Goal: Transaction & Acquisition: Purchase product/service

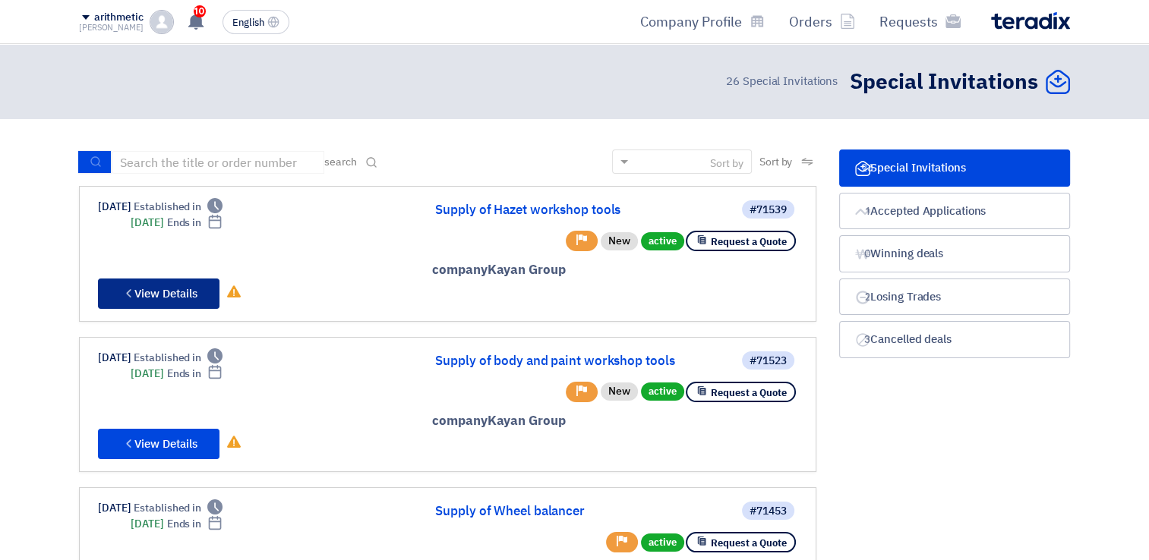
click at [177, 292] on font "View Details" at bounding box center [165, 293] width 63 height 17
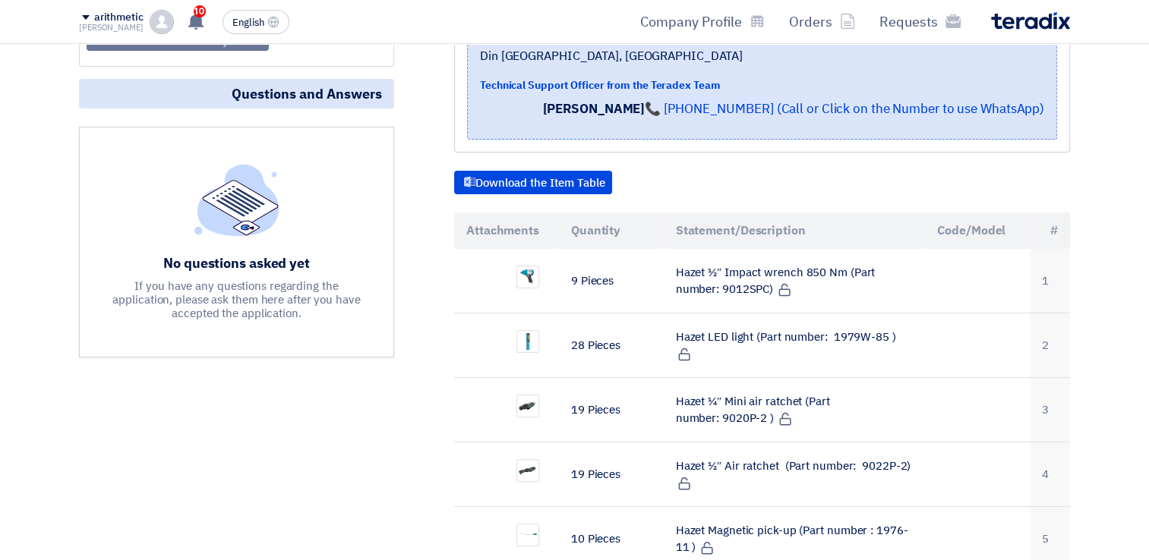
scroll to position [380, 0]
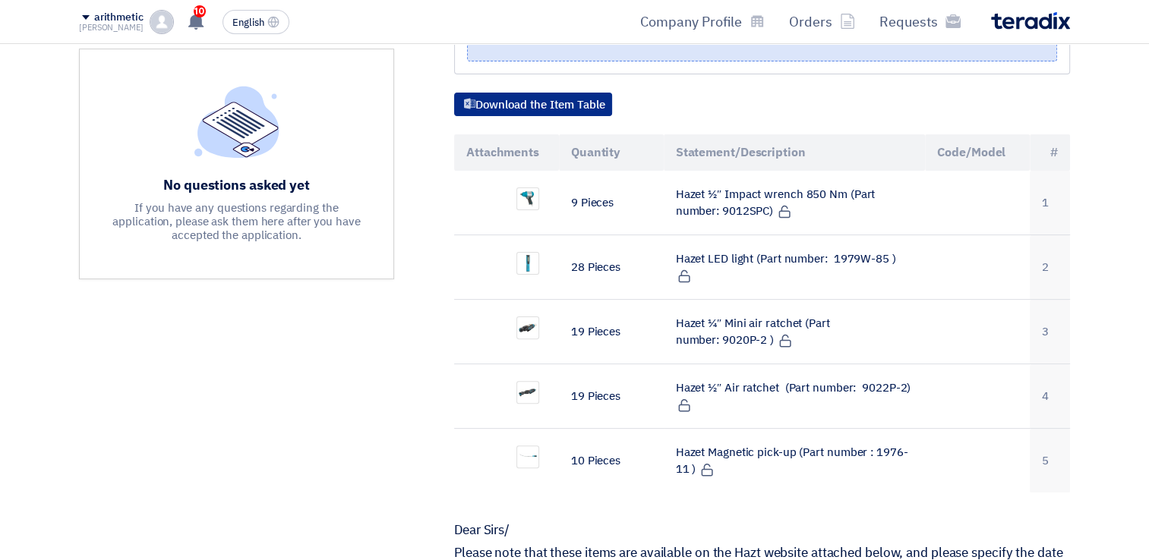
click at [522, 99] on font "Download the Item Table" at bounding box center [540, 104] width 130 height 17
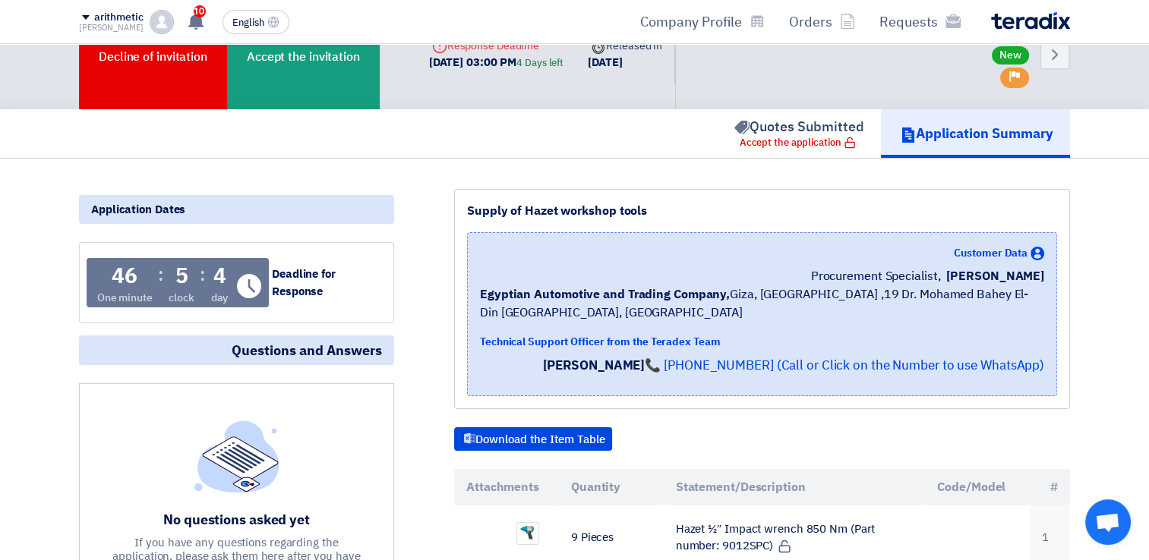
scroll to position [0, 0]
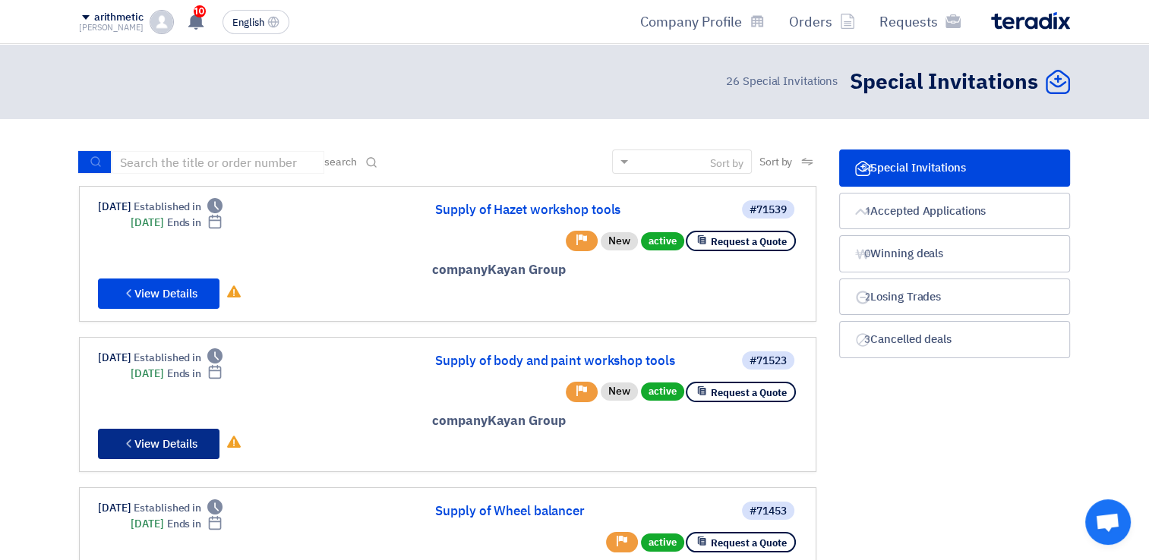
click at [156, 445] on font "View Details" at bounding box center [165, 444] width 63 height 17
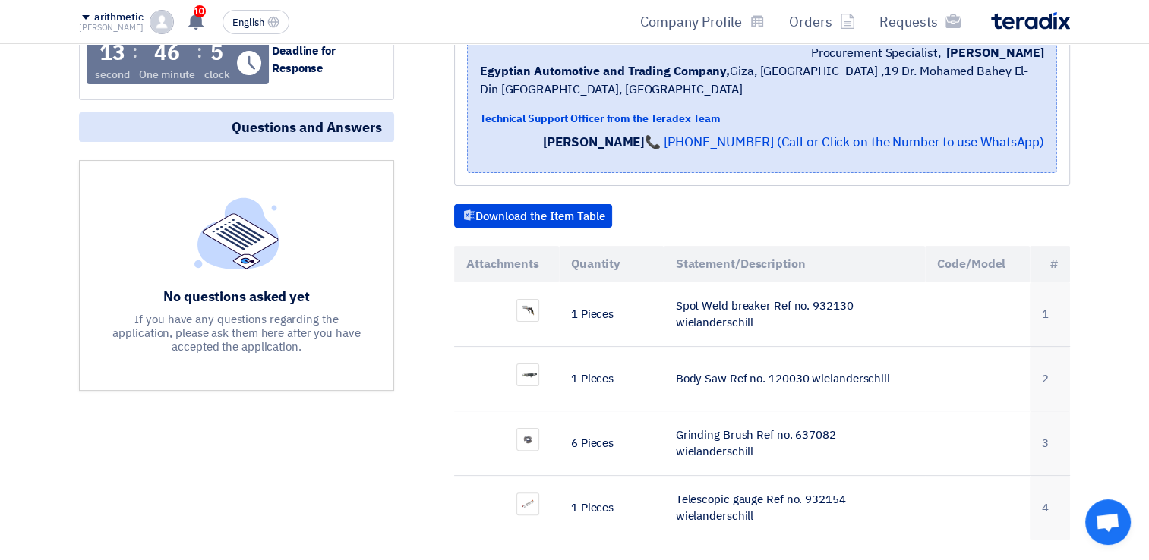
scroll to position [380, 0]
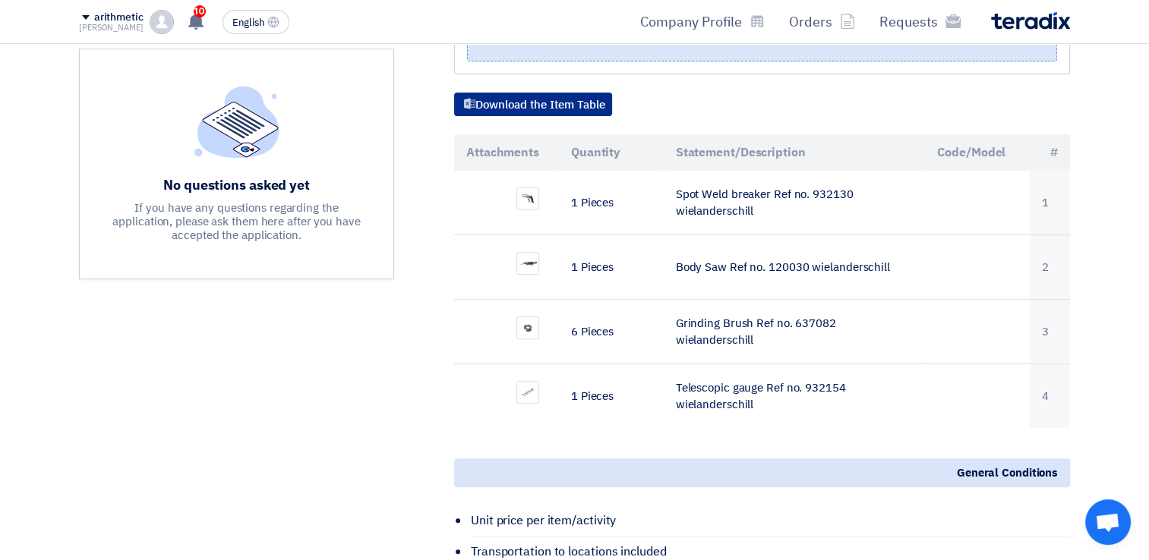
click at [544, 101] on font "Download the Item Table" at bounding box center [540, 104] width 130 height 17
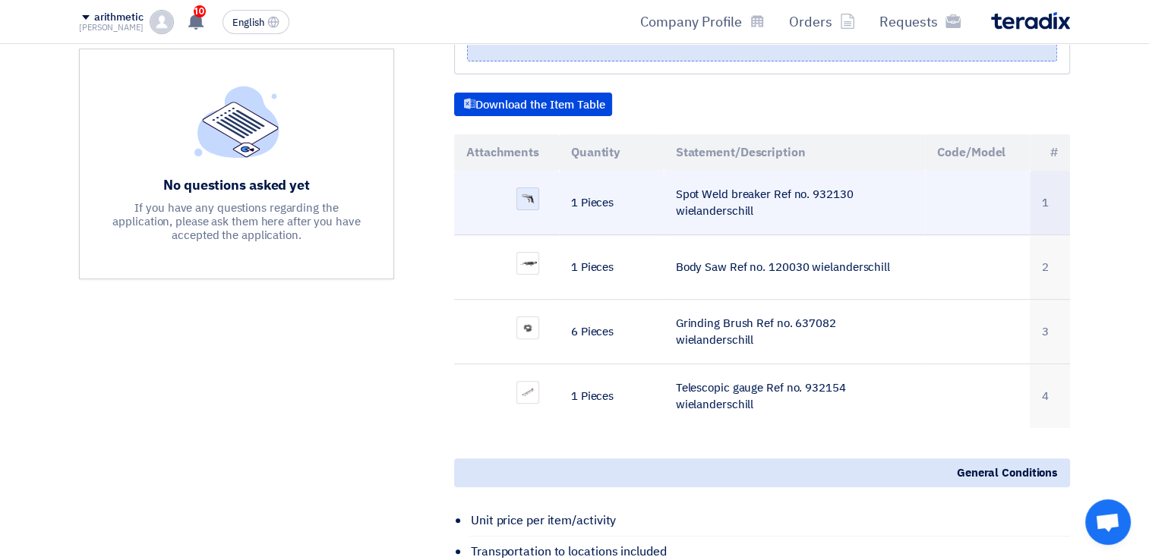
click at [531, 199] on img at bounding box center [527, 199] width 21 height 14
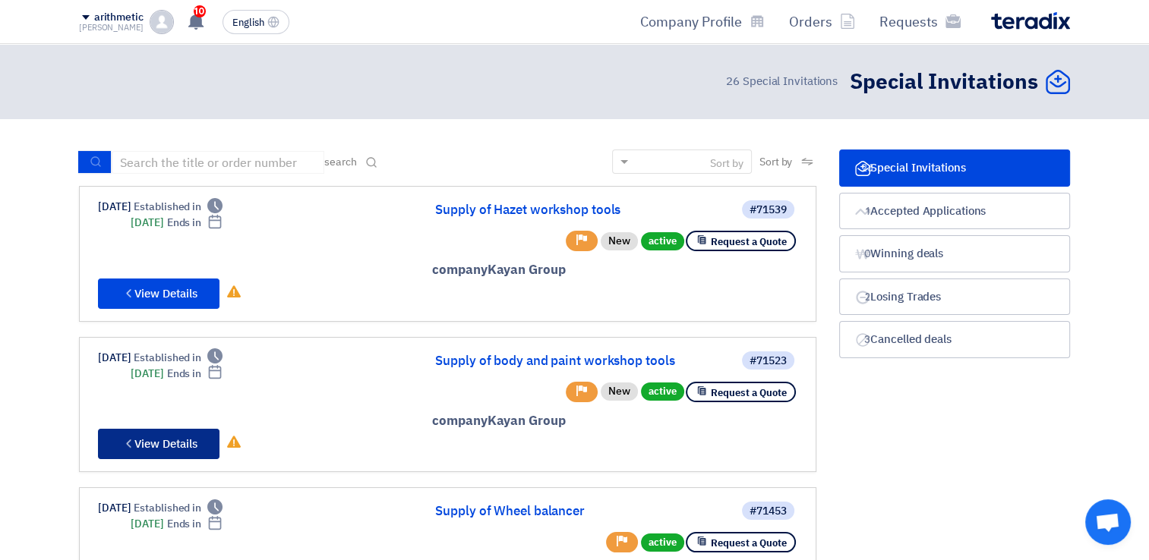
click at [144, 444] on font "View Details" at bounding box center [165, 444] width 63 height 17
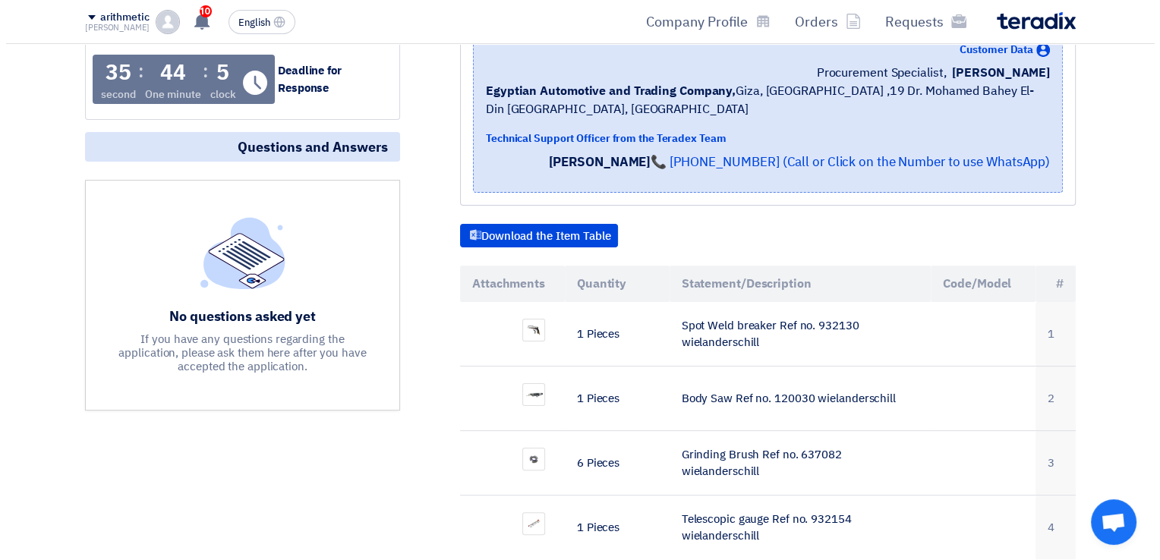
scroll to position [253, 0]
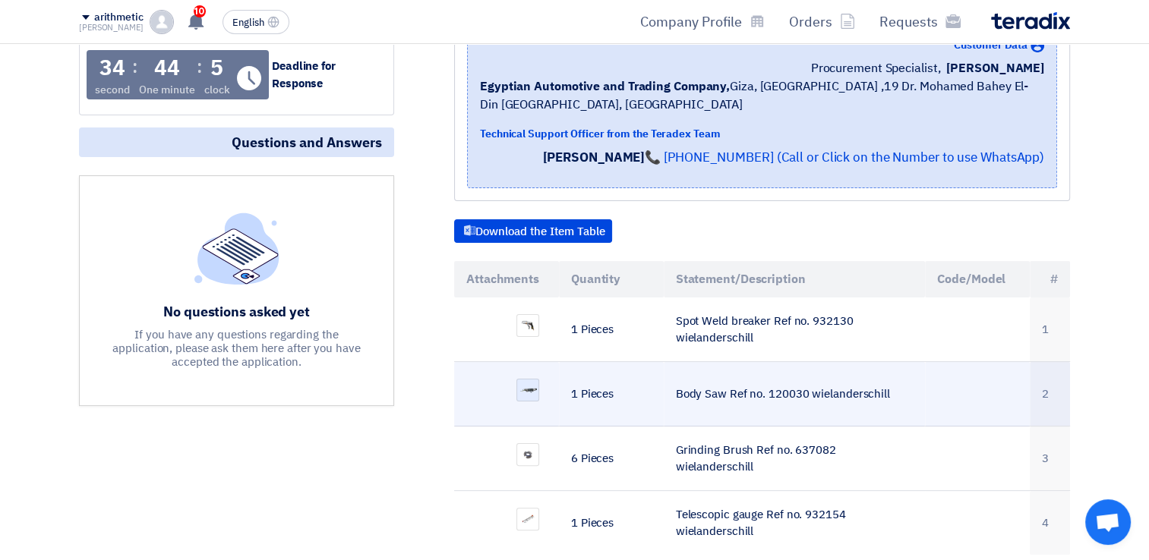
click at [522, 391] on img at bounding box center [527, 390] width 21 height 14
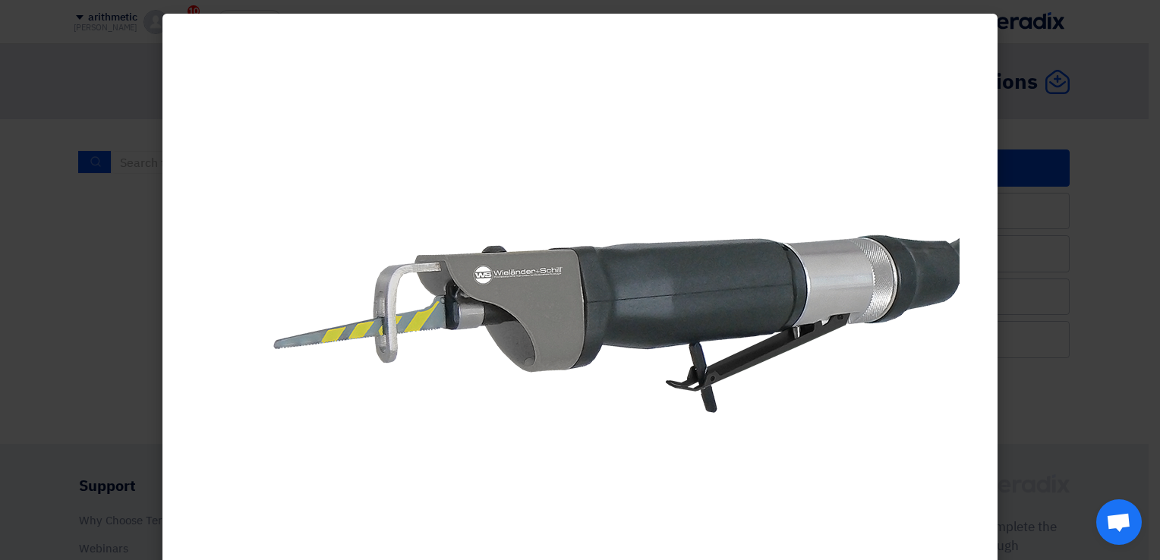
click at [400, 93] on img at bounding box center [579, 305] width 759 height 427
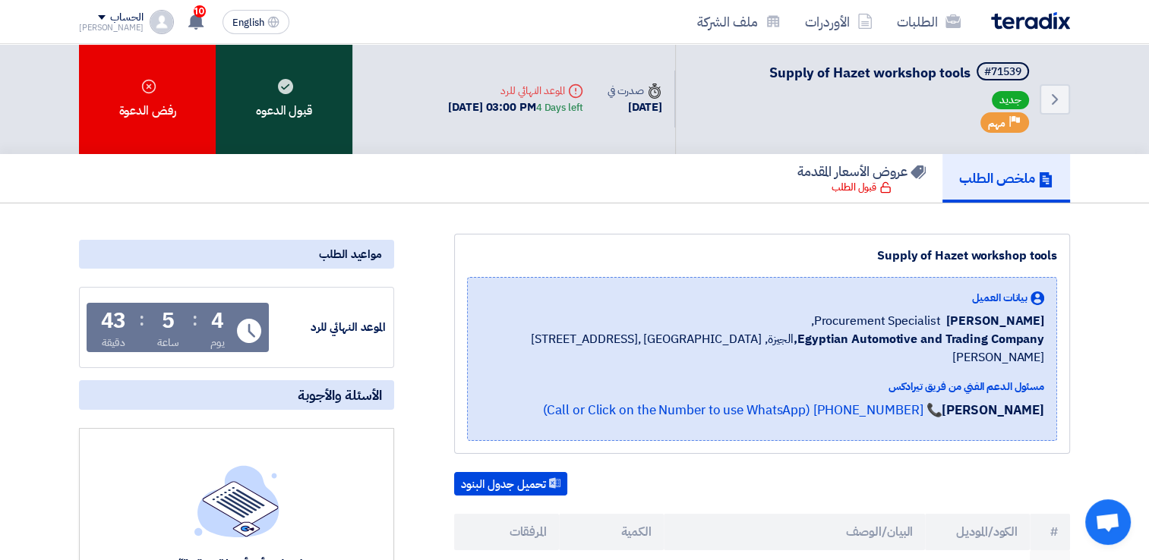
click at [306, 118] on div "قبول الدعوه" at bounding box center [284, 99] width 137 height 110
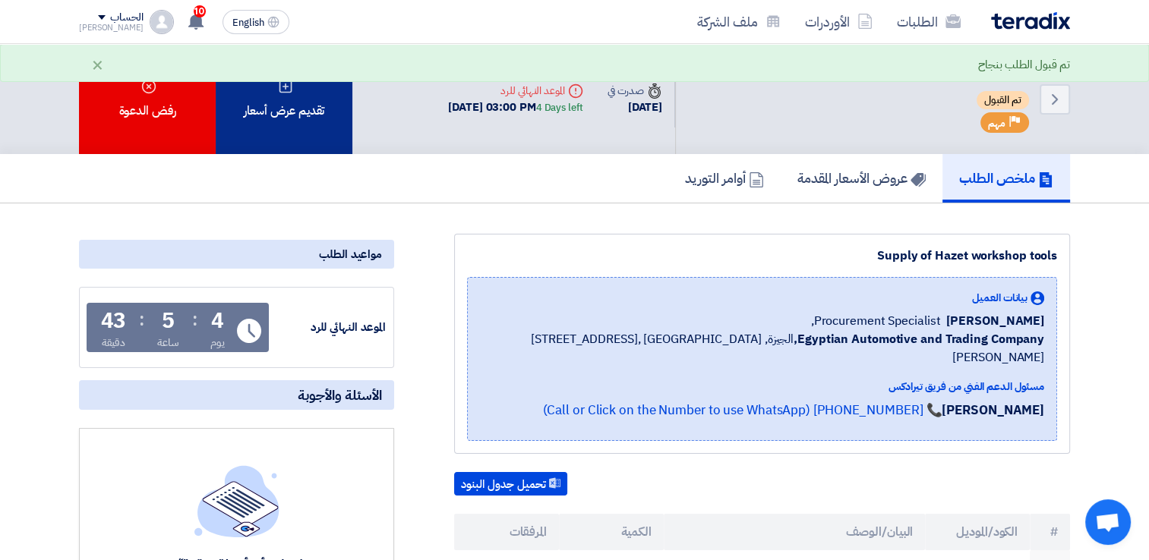
click at [266, 126] on div "تقديم عرض أسعار" at bounding box center [284, 99] width 137 height 110
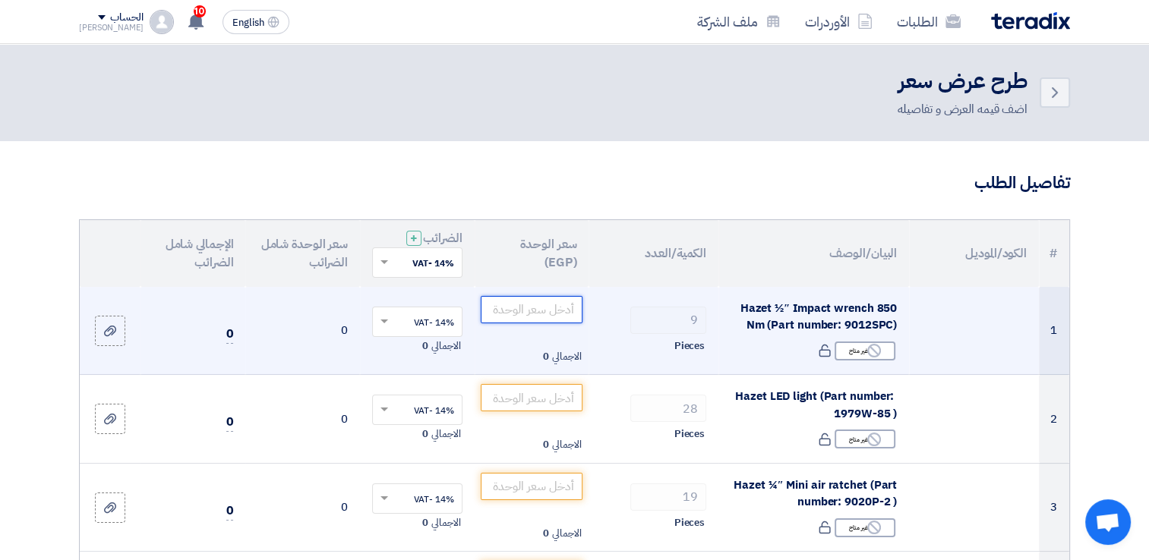
click at [524, 313] on input "number" at bounding box center [532, 309] width 102 height 27
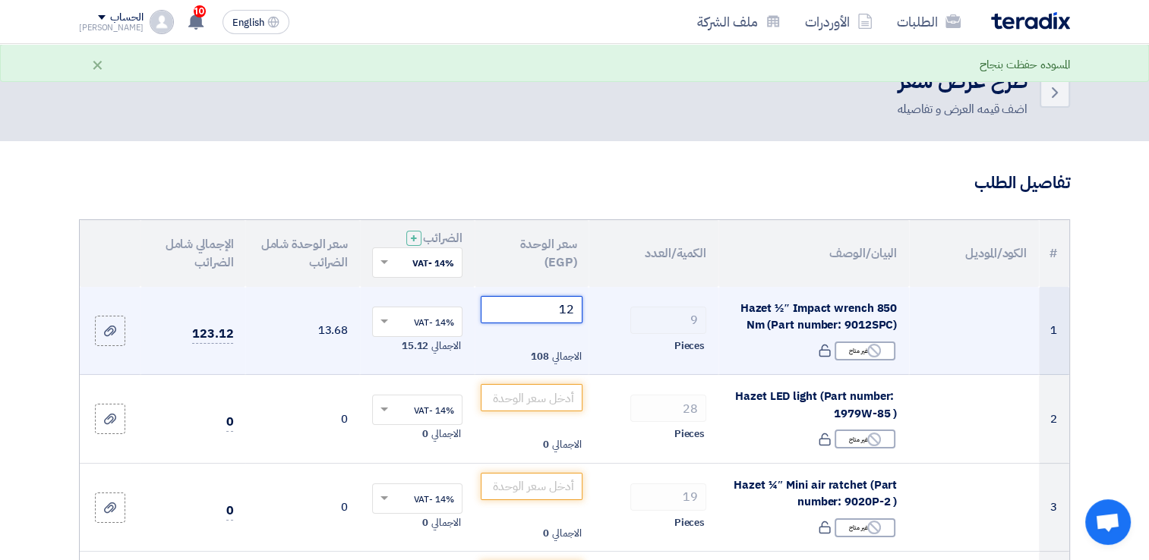
type input "1"
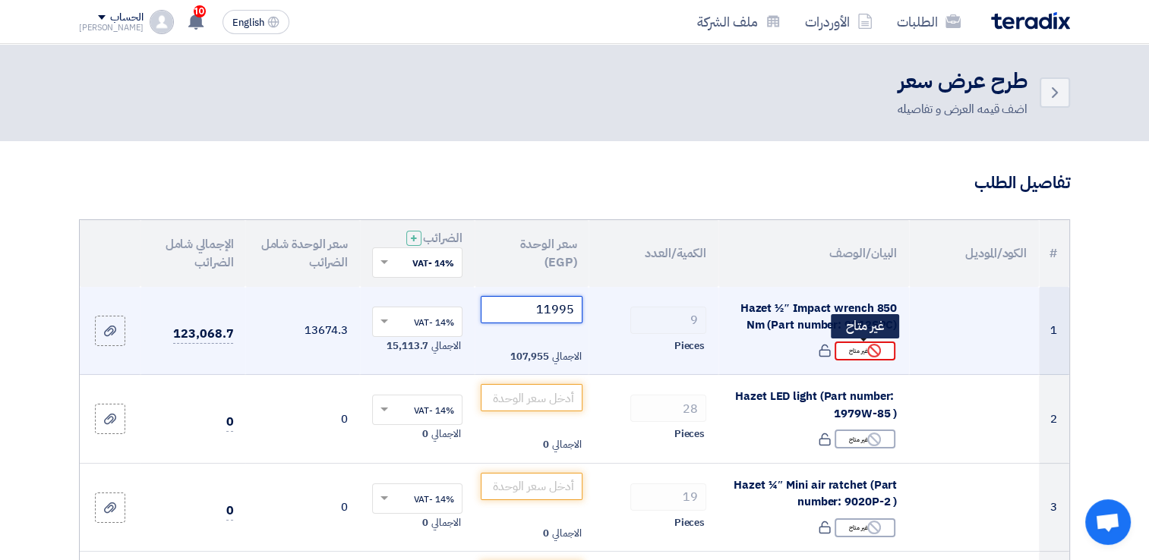
type input "11995"
click at [859, 352] on div "Reject غير متاح" at bounding box center [864, 351] width 61 height 19
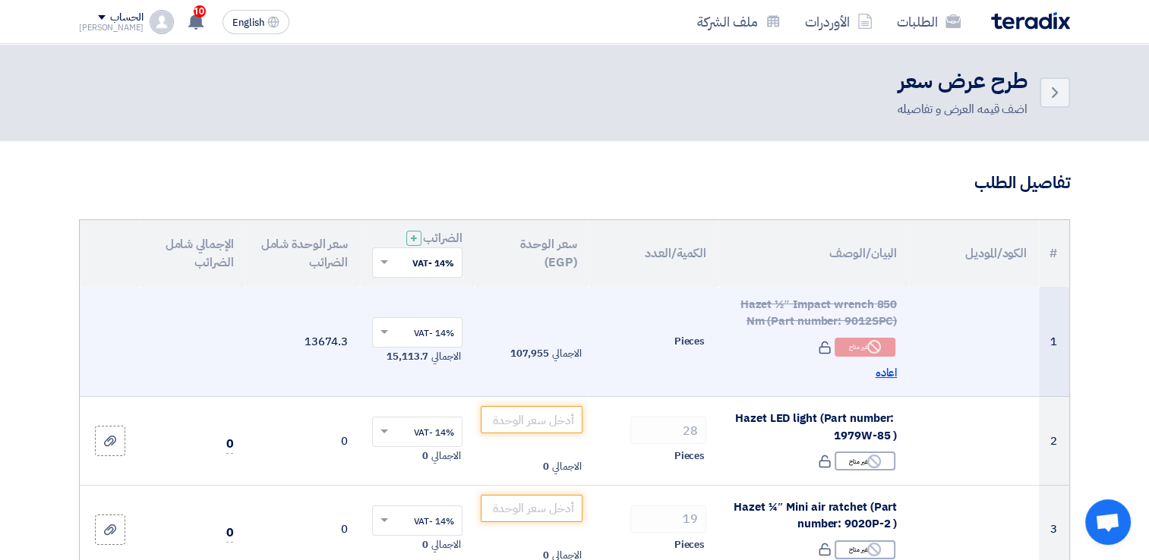
click at [882, 373] on span "اعاده" at bounding box center [886, 372] width 22 height 17
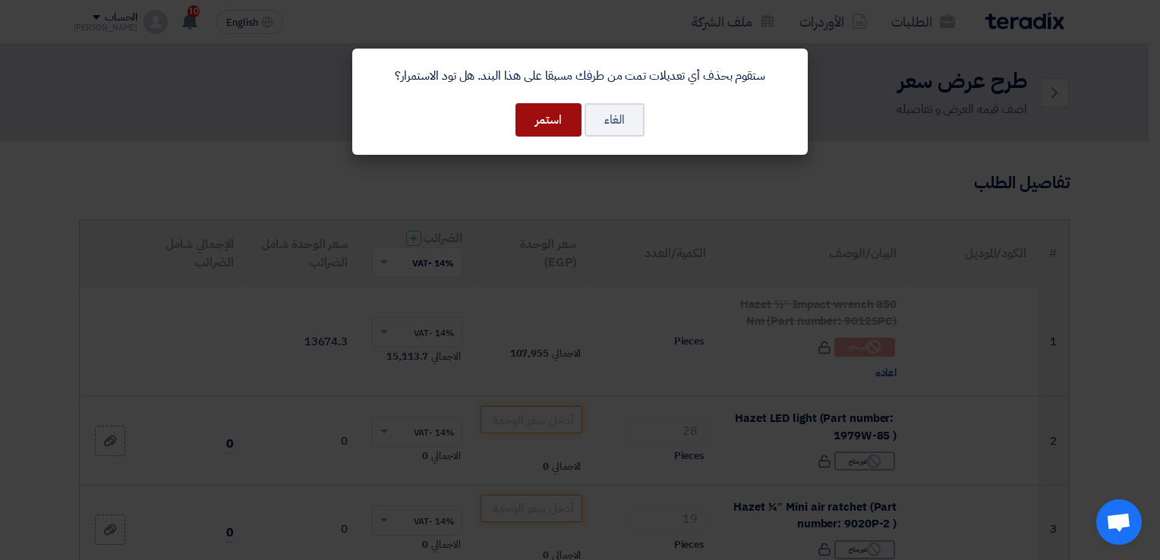
click at [553, 119] on button "استمر" at bounding box center [548, 119] width 66 height 33
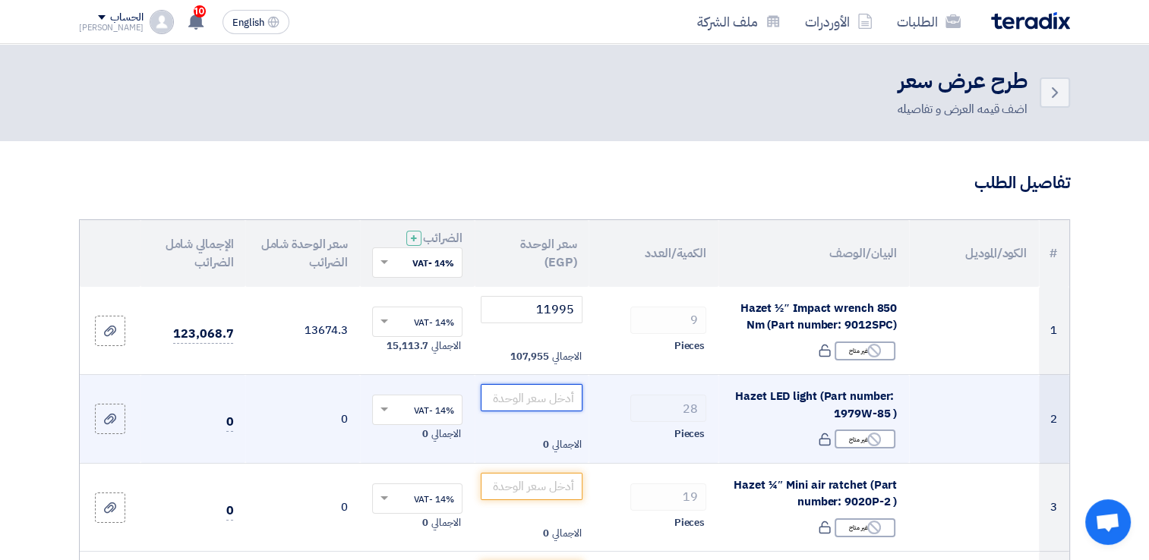
click at [522, 398] on input "number" at bounding box center [532, 397] width 102 height 27
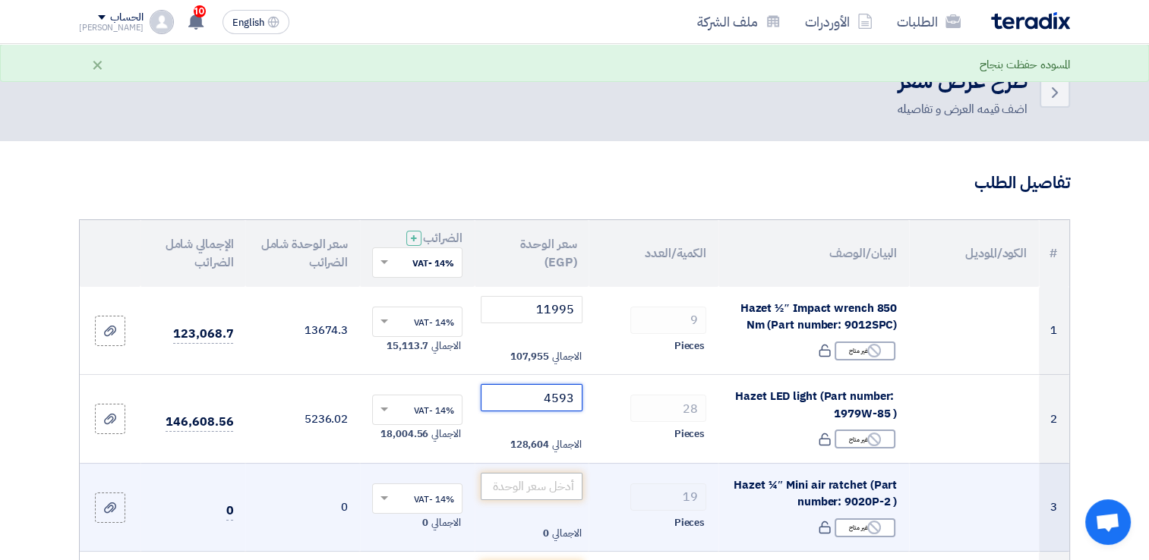
type input "4593"
click at [519, 489] on input "number" at bounding box center [532, 486] width 102 height 27
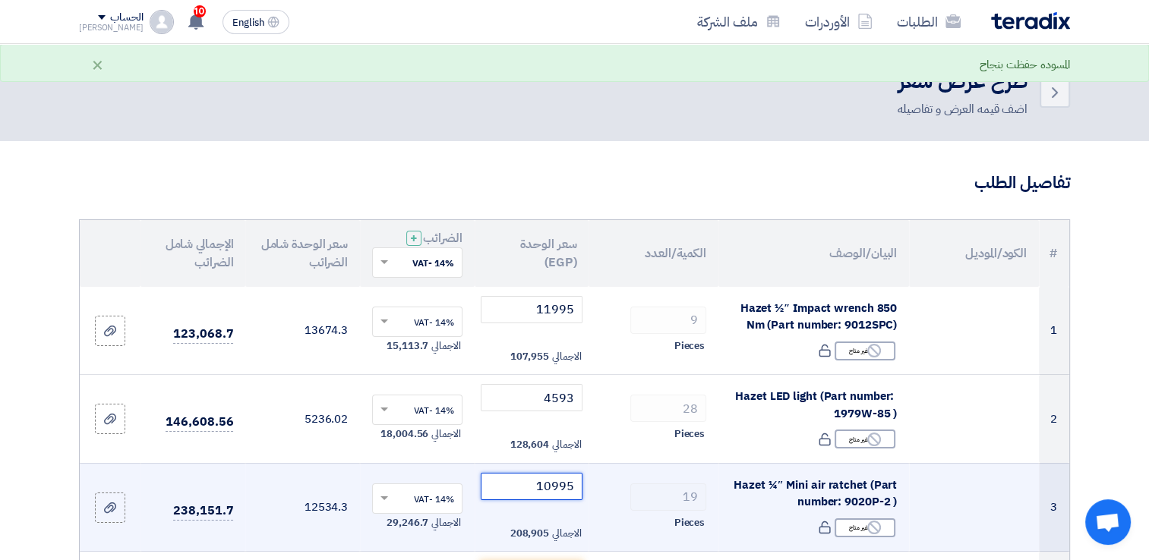
type input "10995"
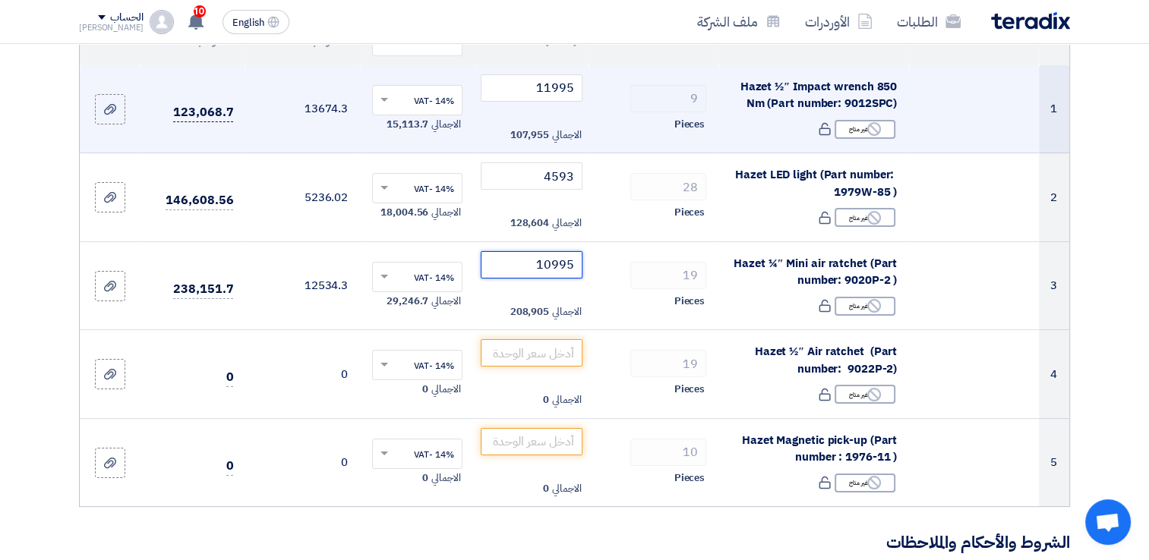
scroll to position [253, 0]
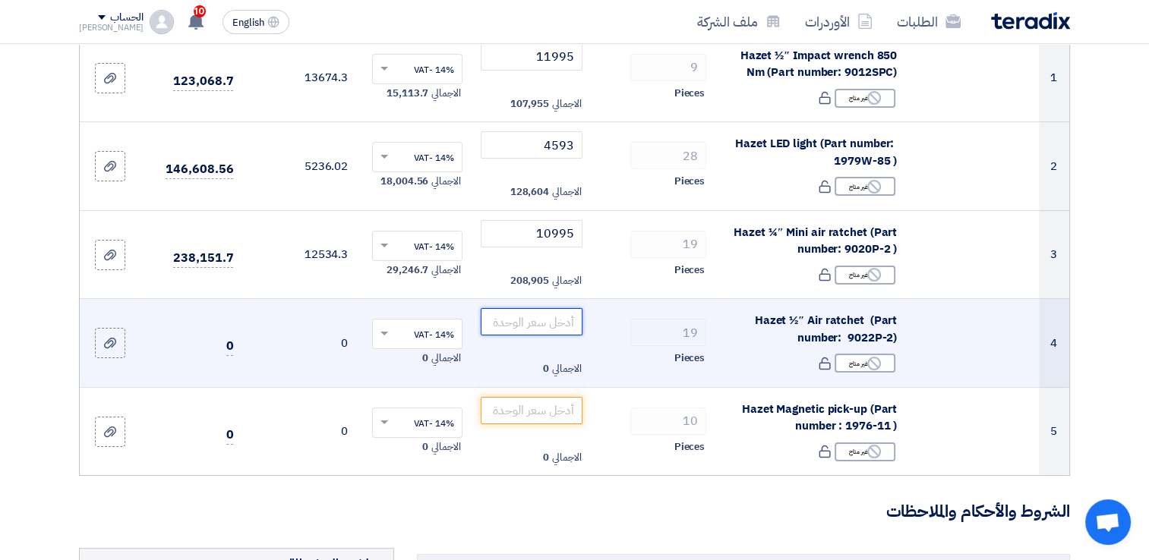
click at [509, 323] on input "number" at bounding box center [532, 321] width 102 height 27
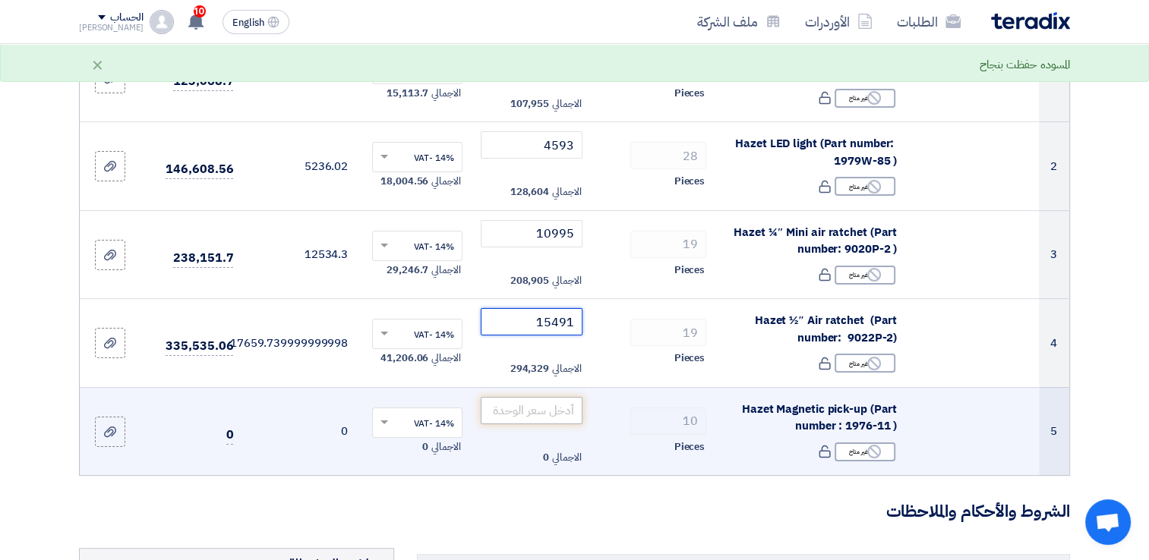
type input "15491"
click at [500, 407] on input "number" at bounding box center [532, 410] width 102 height 27
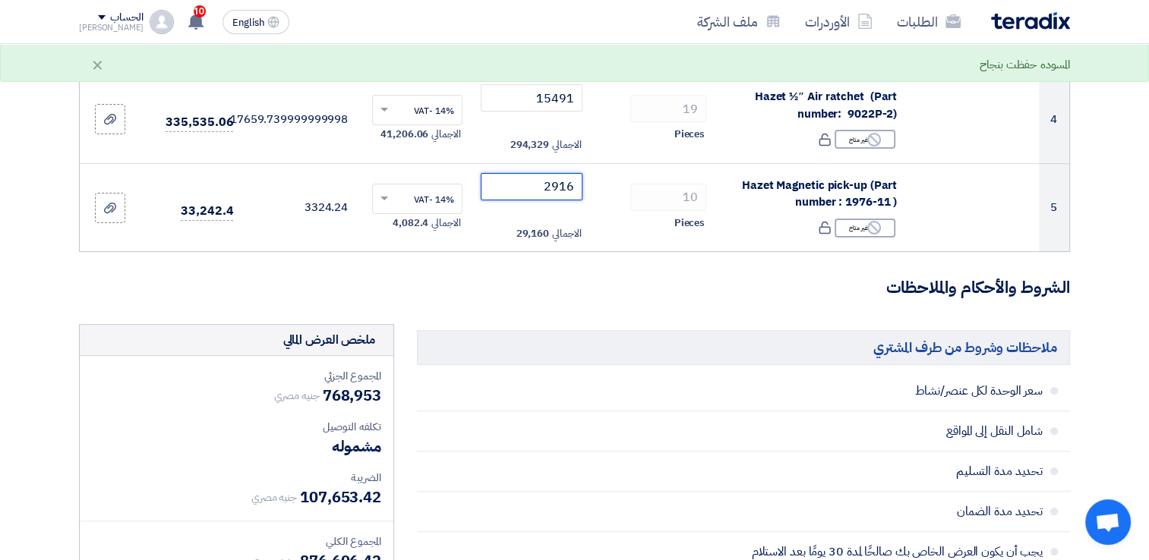
scroll to position [506, 0]
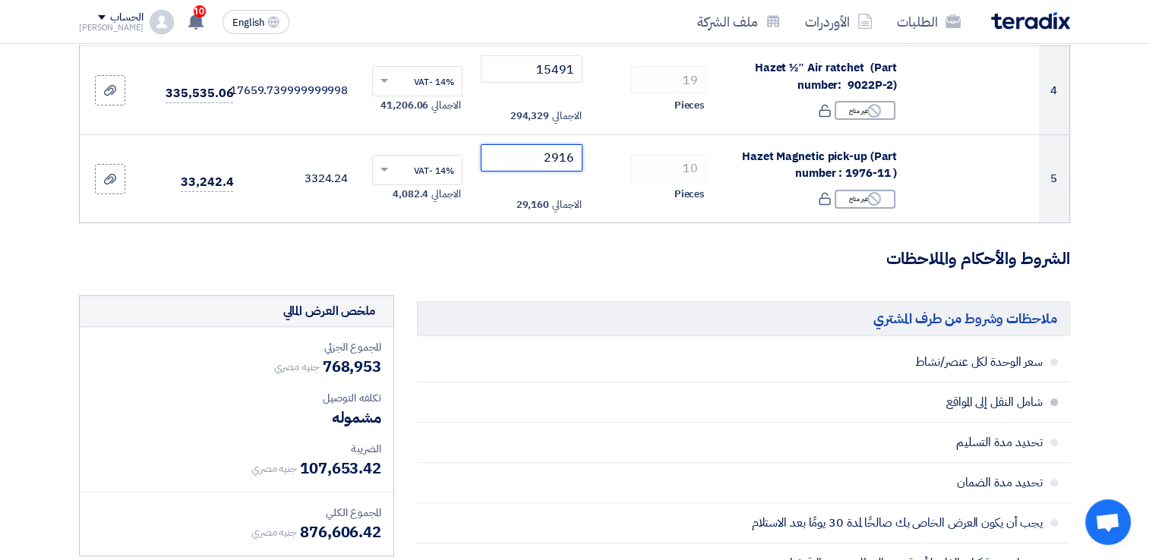
type input "2916"
click at [881, 402] on span "شامل النقل إلى المواقع" at bounding box center [793, 402] width 500 height 15
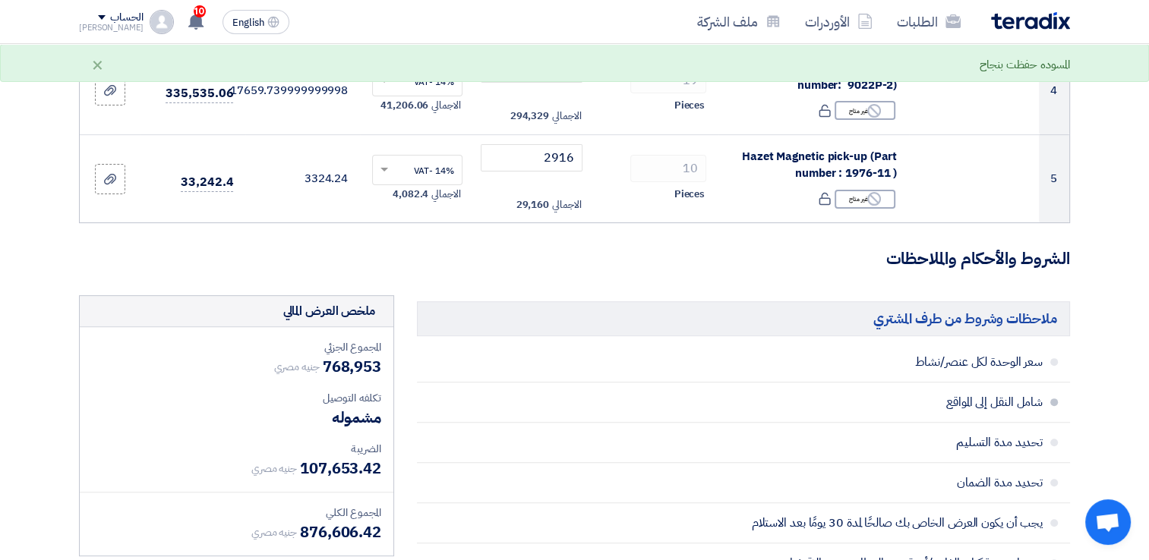
click at [711, 389] on li "شامل النقل إلى المواقع" at bounding box center [743, 403] width 653 height 40
click at [921, 405] on span "شامل النقل إلى المواقع" at bounding box center [793, 402] width 500 height 15
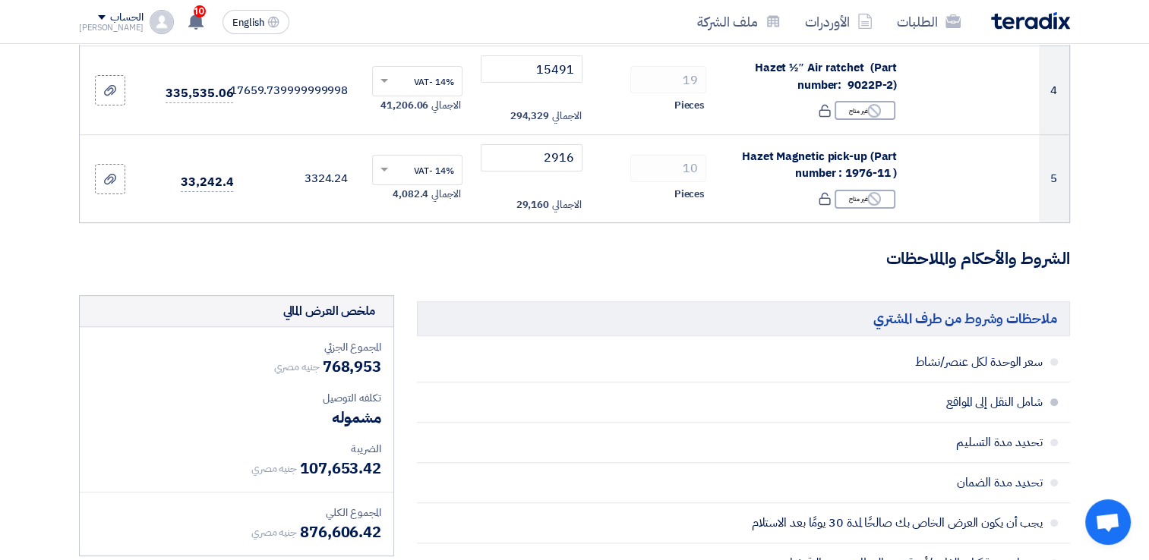
click at [981, 406] on span "شامل النقل إلى المواقع" at bounding box center [793, 402] width 500 height 15
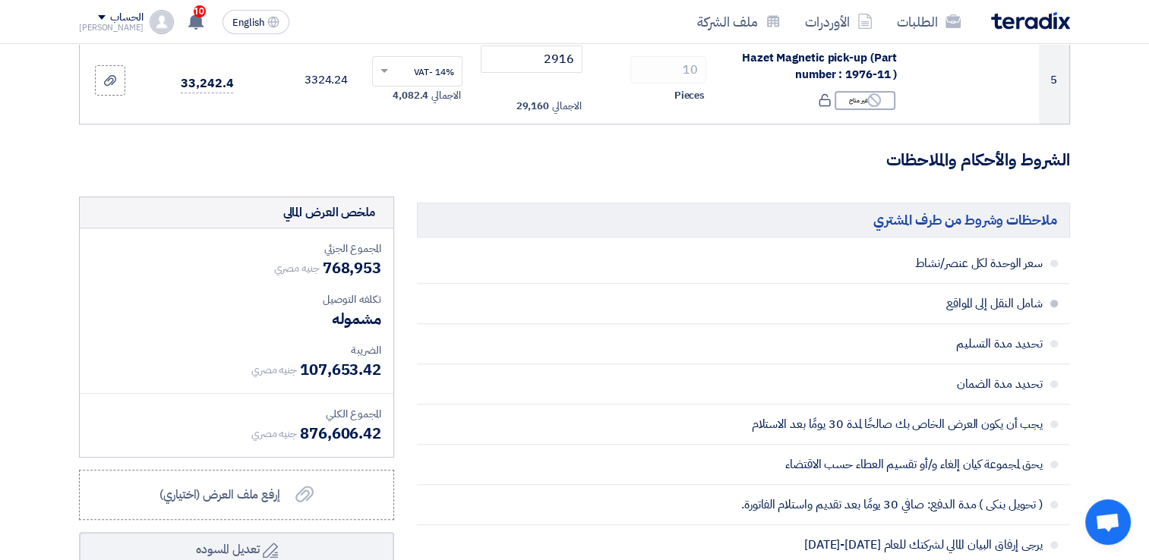
scroll to position [632, 0]
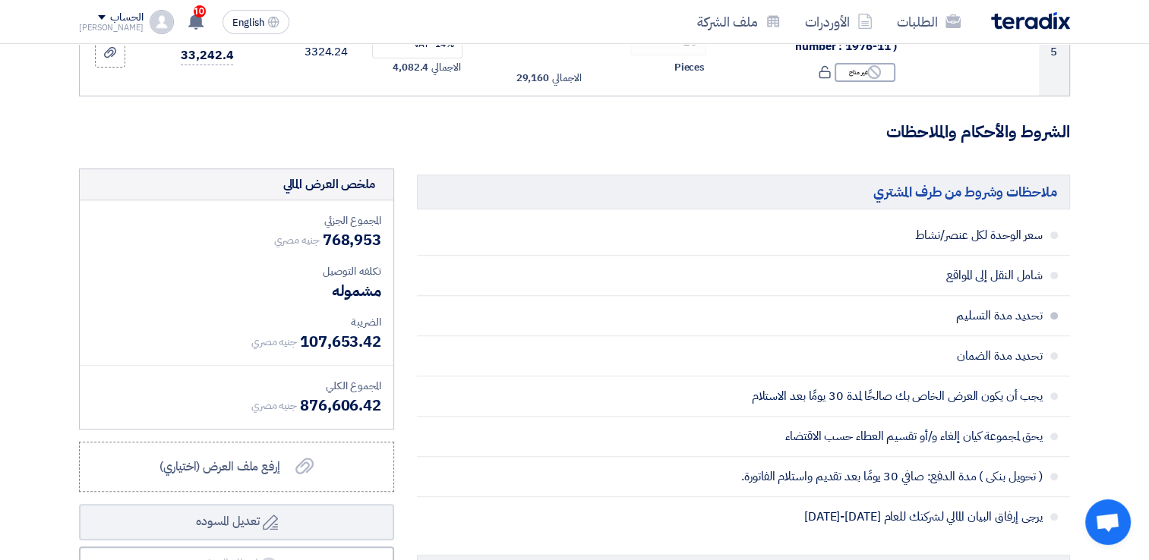
click at [1054, 314] on span at bounding box center [1054, 316] width 8 height 8
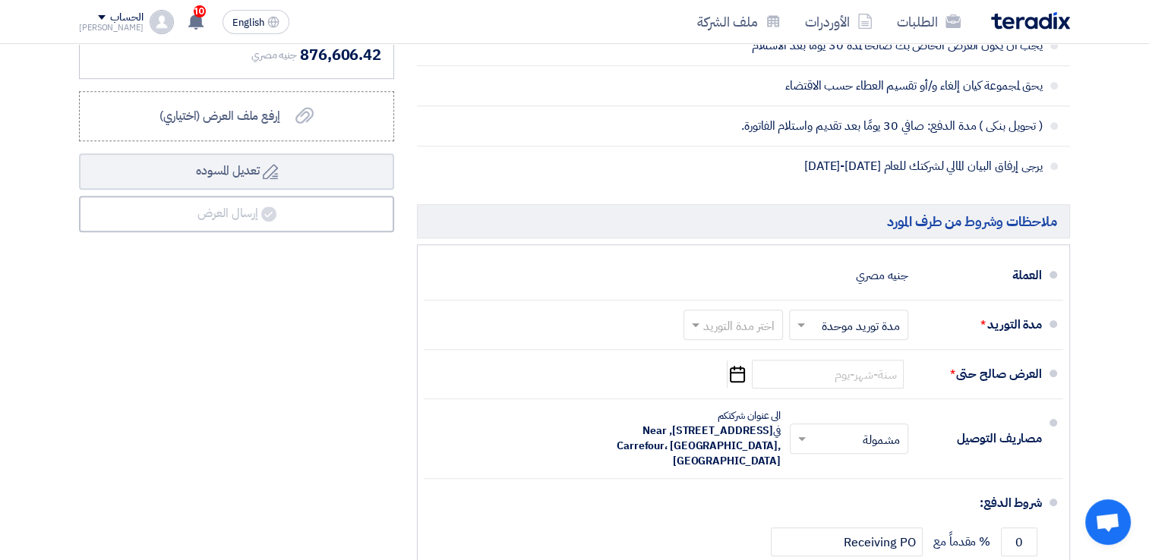
scroll to position [1012, 0]
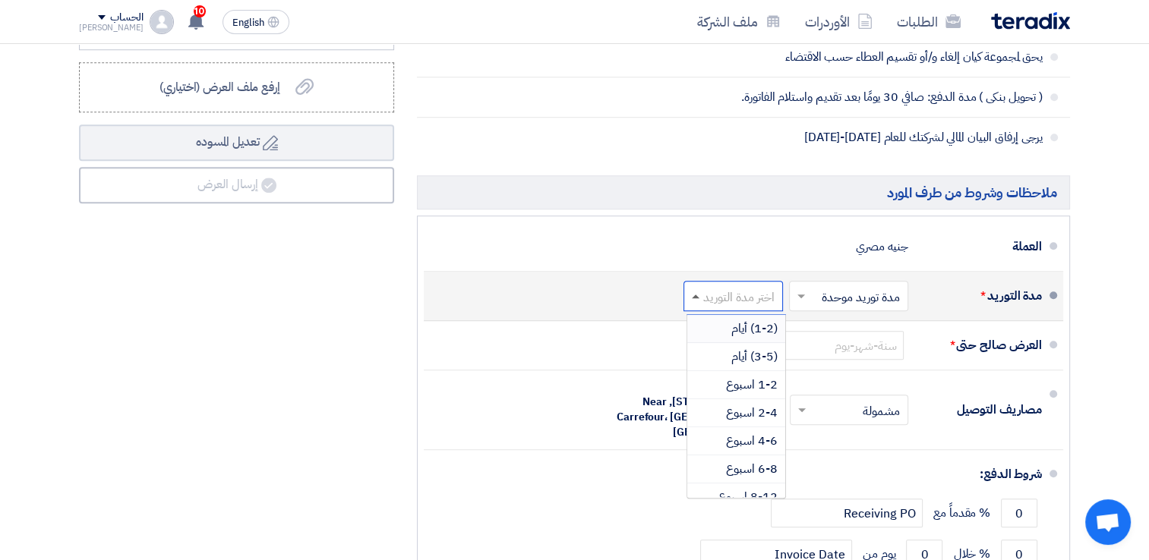
click at [694, 295] on span at bounding box center [693, 295] width 19 height 15
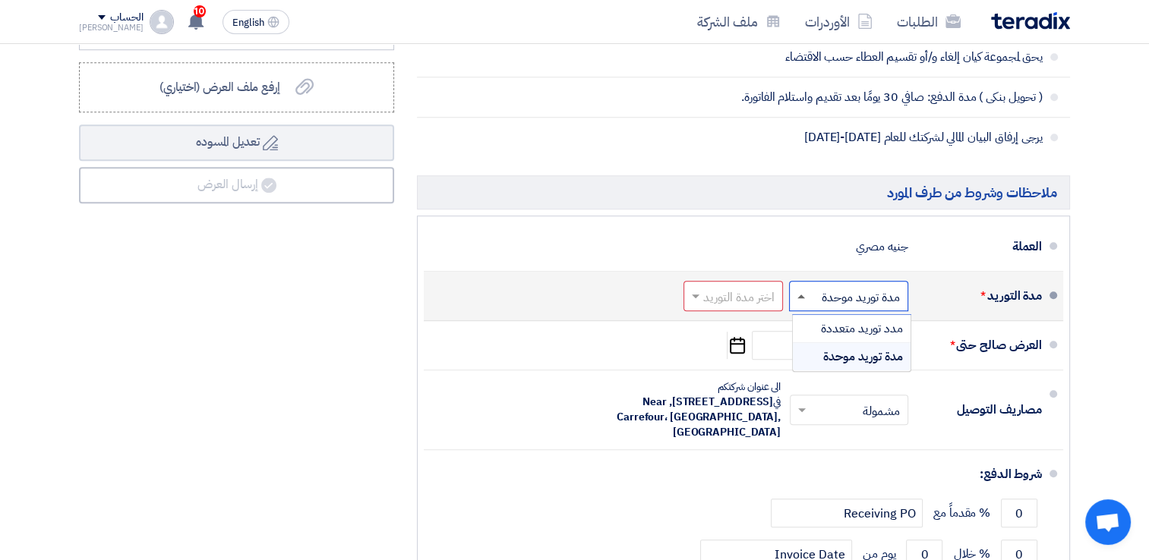
click at [802, 295] on span at bounding box center [801, 297] width 8 height 4
click at [837, 323] on span "مدد توريد متعددة" at bounding box center [862, 329] width 82 height 18
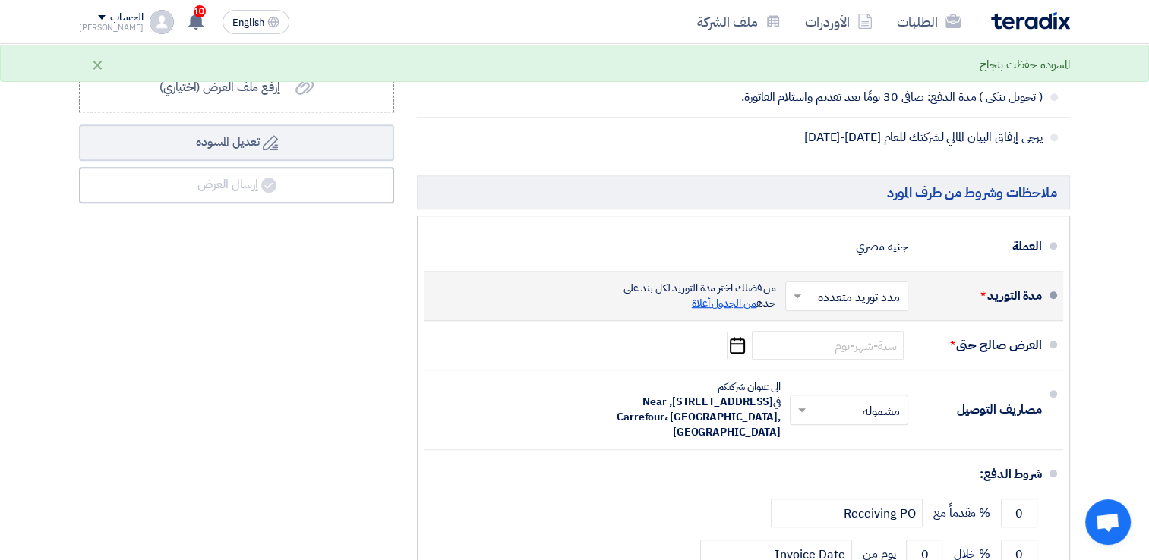
click at [716, 303] on span "من الجدول أعلاة" at bounding box center [724, 303] width 65 height 16
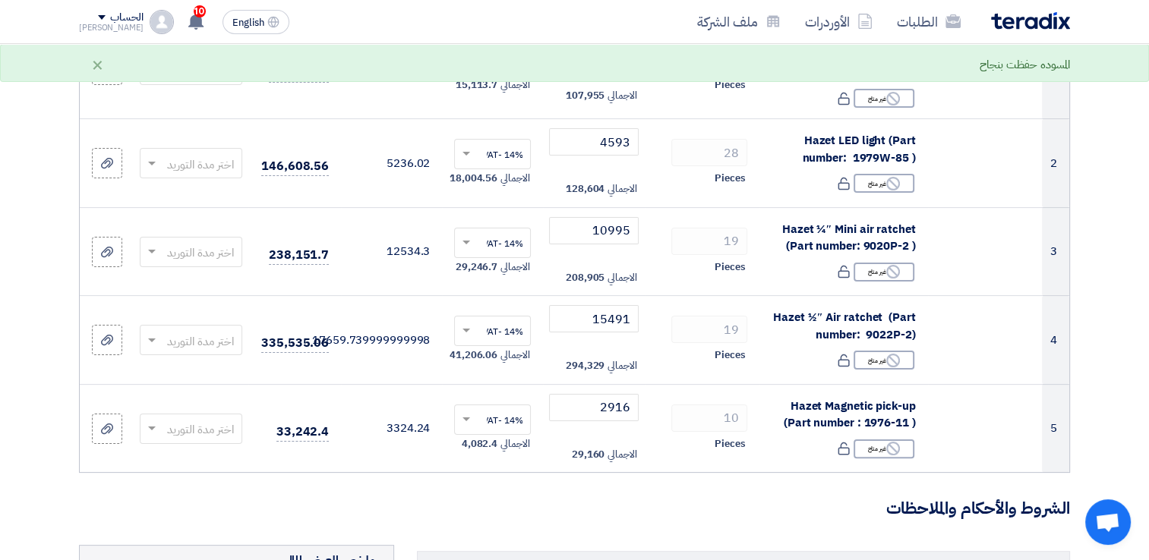
scroll to position [55, 0]
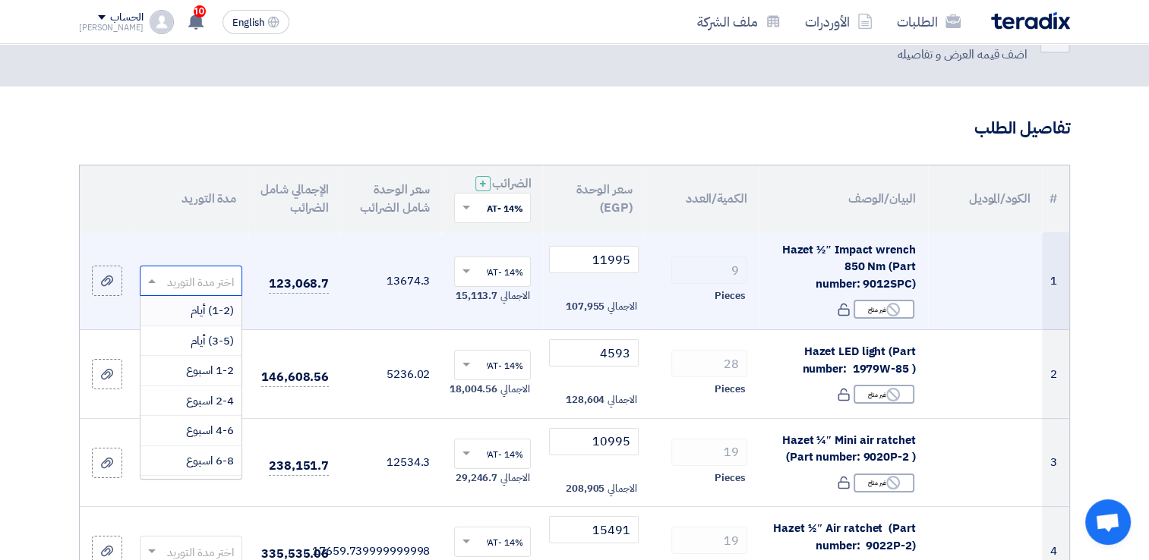
click at [151, 284] on span at bounding box center [149, 281] width 19 height 17
click at [186, 311] on div "(1-2) أيام" at bounding box center [190, 311] width 101 height 30
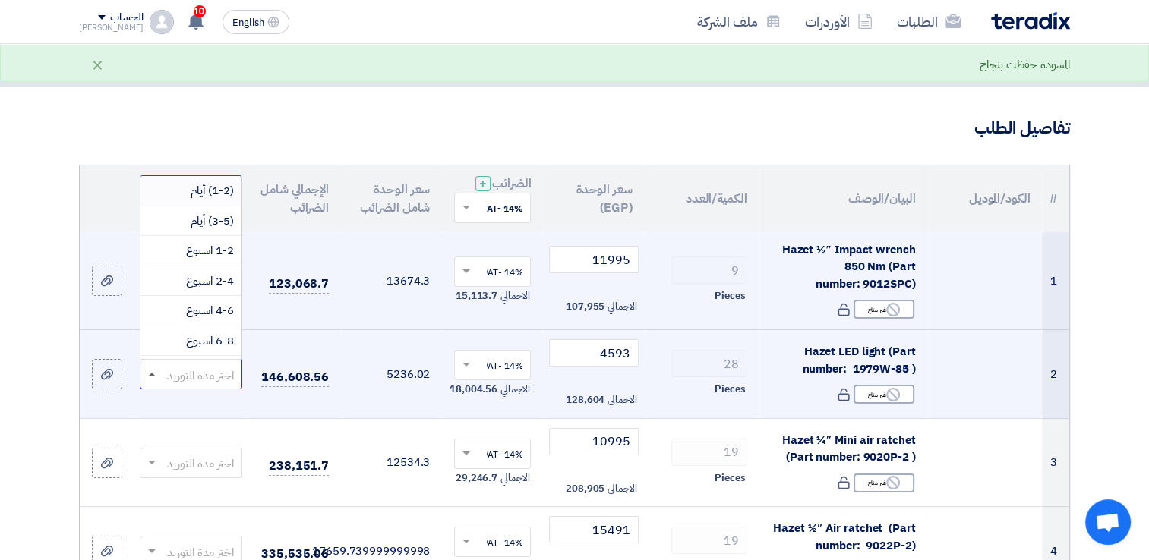
click at [153, 373] on span at bounding box center [152, 375] width 8 height 4
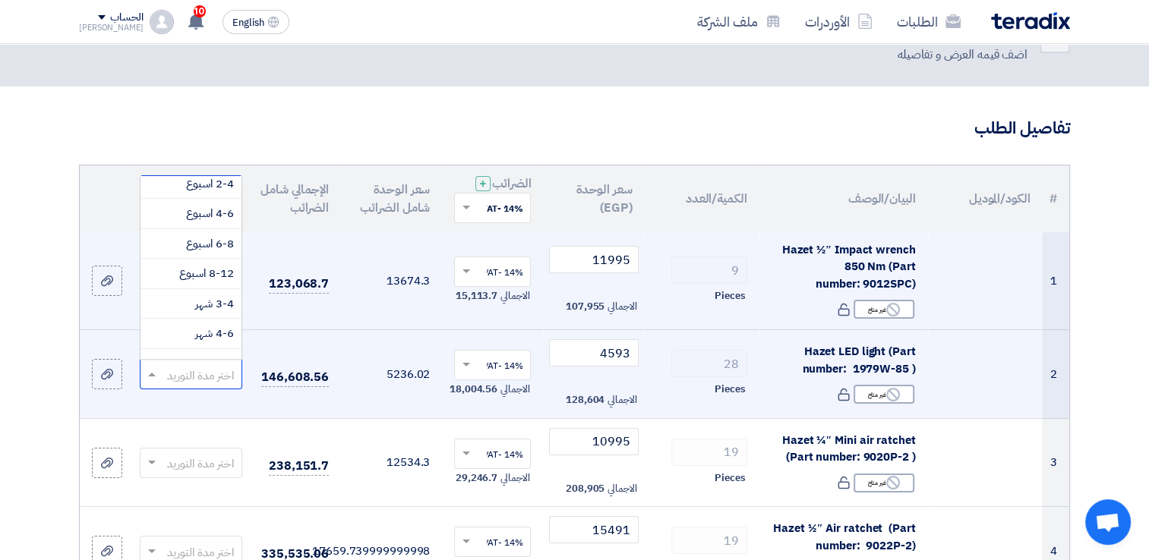
scroll to position [126, 0]
click at [194, 241] on span "8-12 اسبوع" at bounding box center [206, 244] width 55 height 17
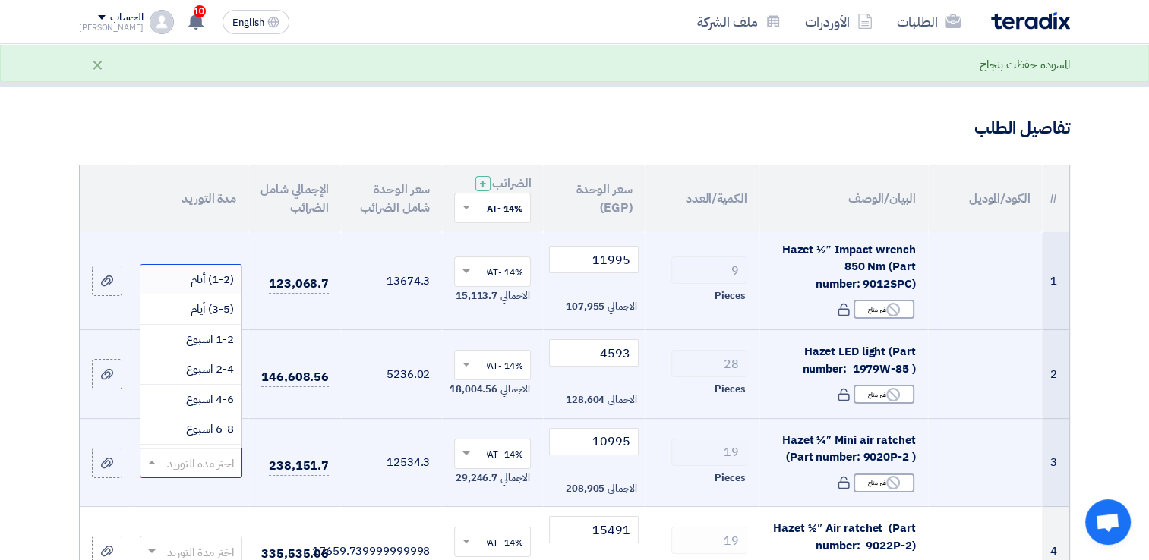
click at [154, 465] on span at bounding box center [149, 462] width 19 height 17
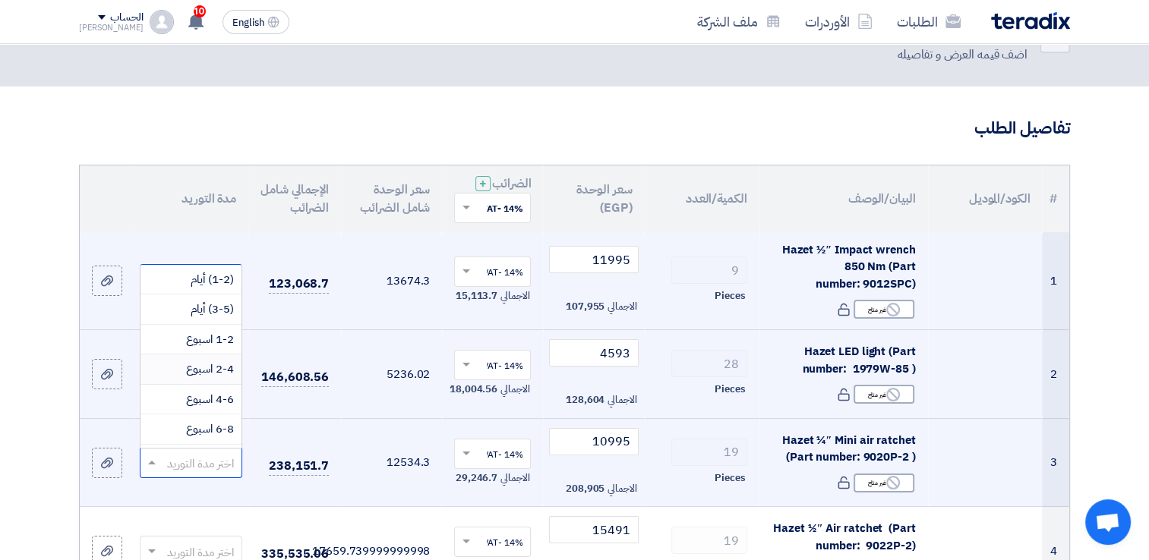
click at [191, 368] on span "2-4 اسبوع" at bounding box center [210, 369] width 48 height 17
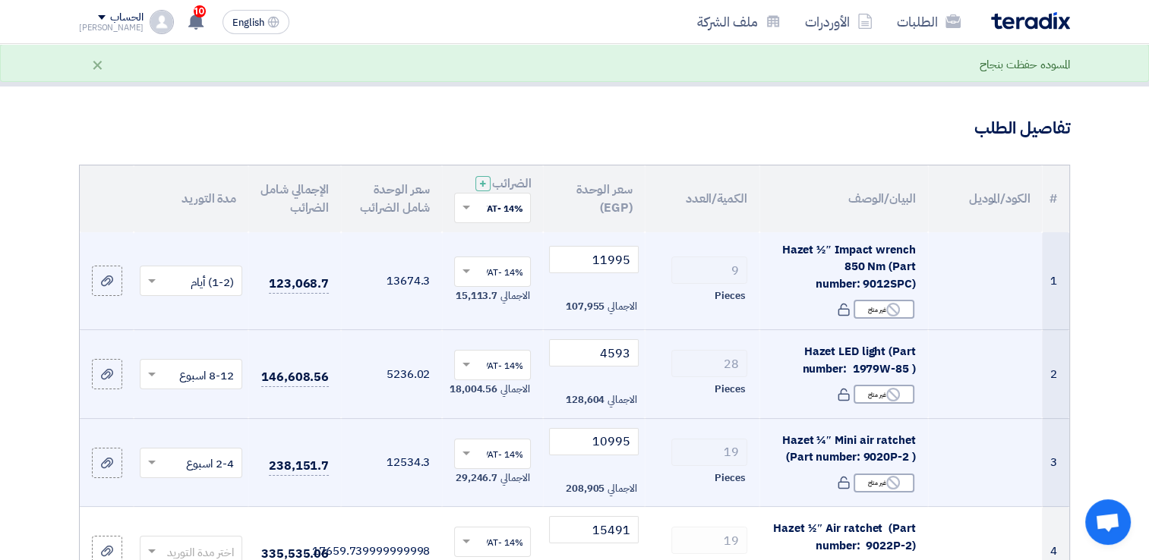
scroll to position [182, 0]
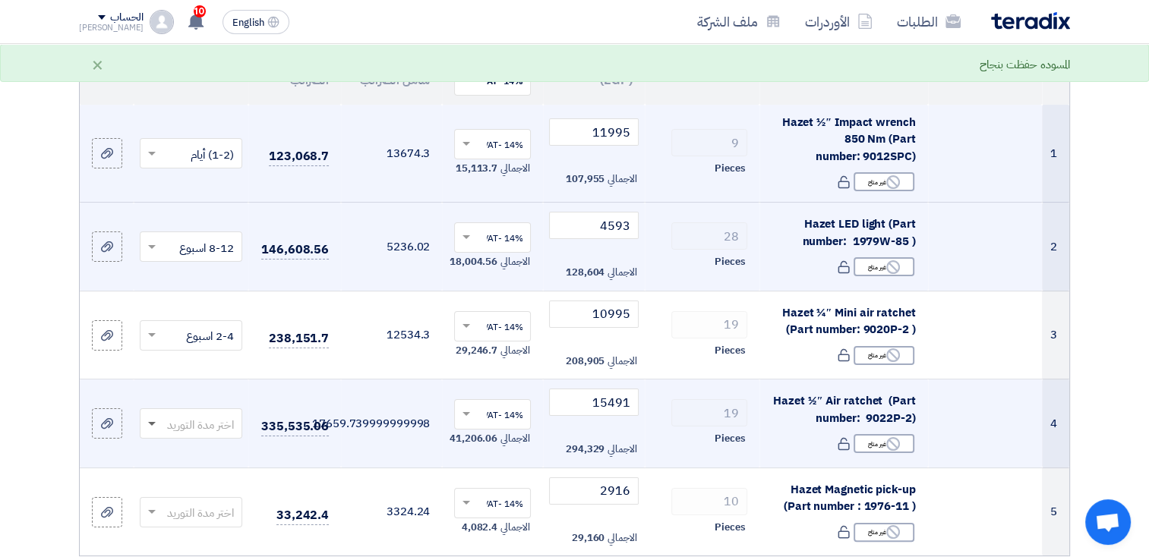
click at [149, 424] on span at bounding box center [152, 424] width 8 height 5
click at [200, 326] on span "2-4 اسبوع" at bounding box center [210, 330] width 48 height 17
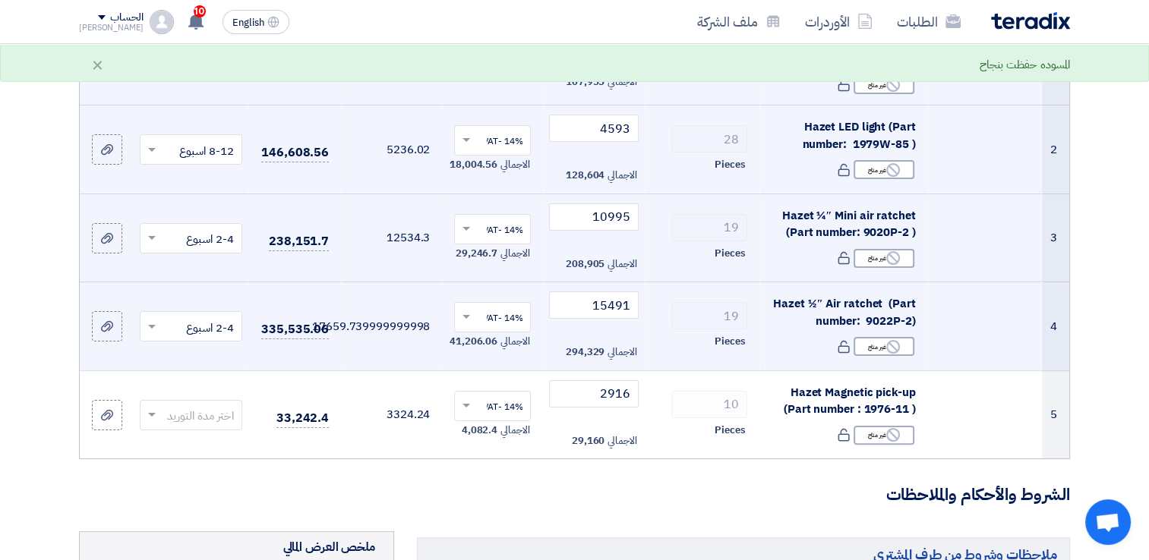
scroll to position [308, 0]
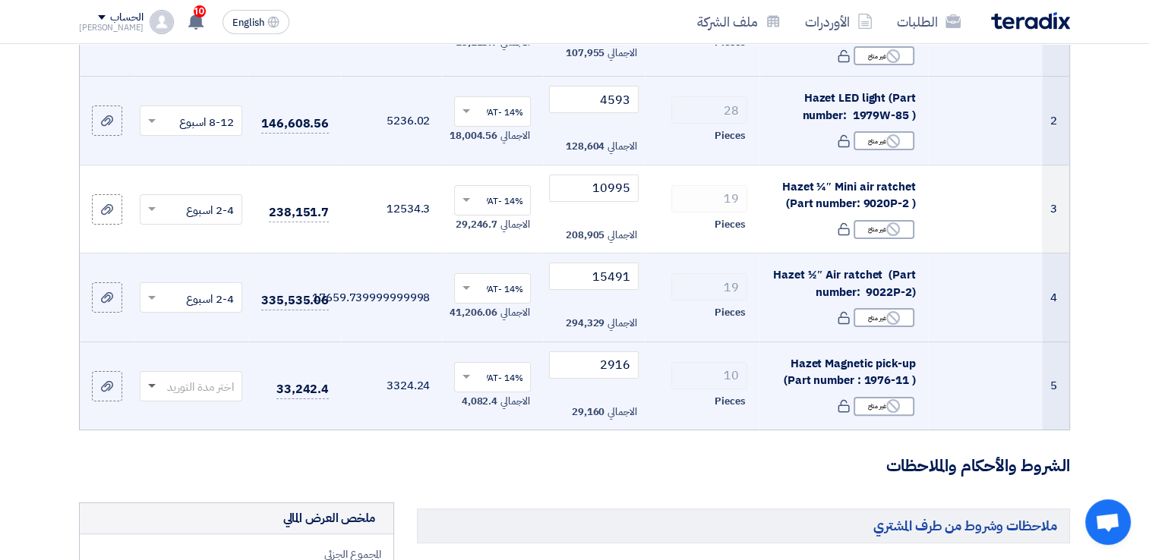
click at [149, 386] on span at bounding box center [152, 386] width 8 height 5
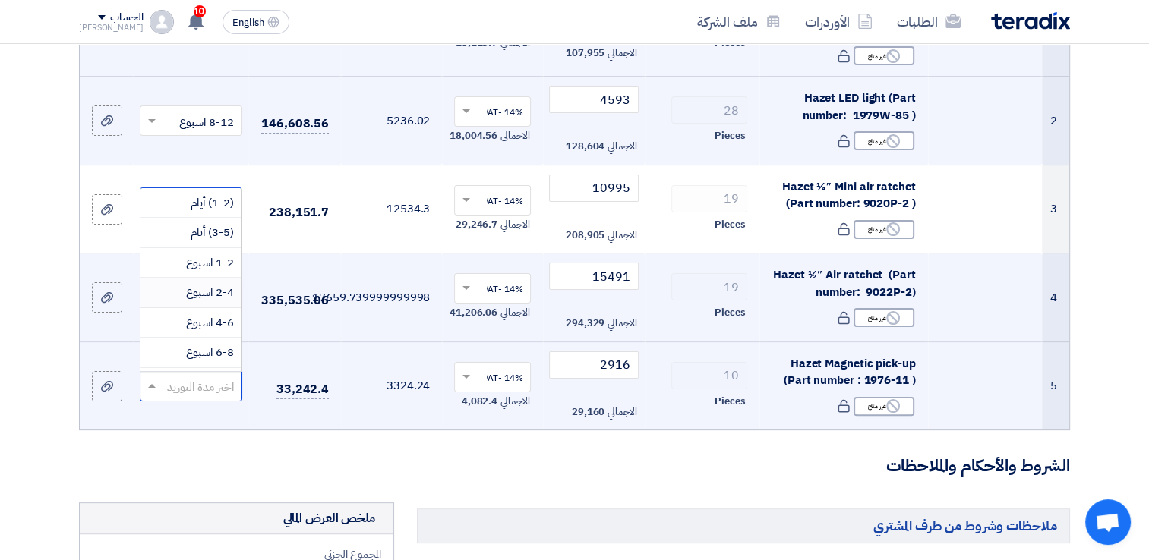
click at [217, 287] on span "2-4 اسبوع" at bounding box center [210, 292] width 48 height 17
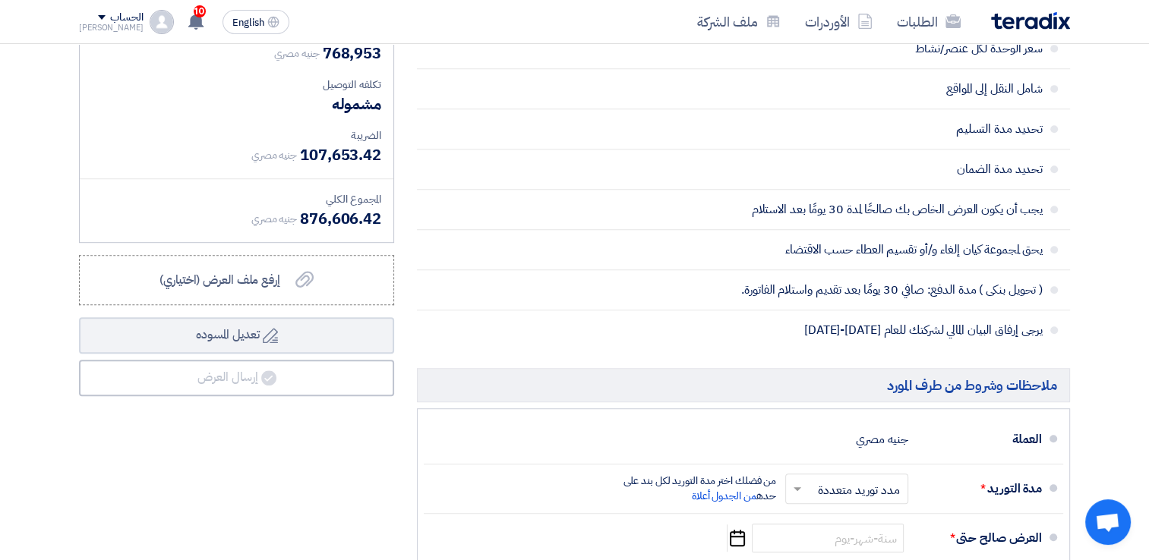
scroll to position [941, 0]
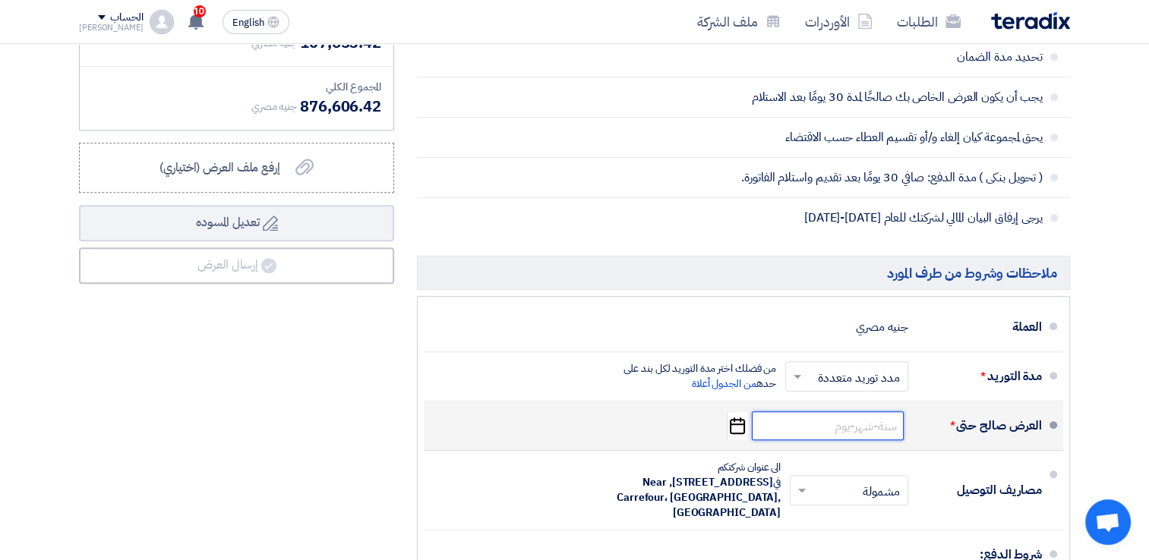
click at [875, 419] on input at bounding box center [828, 425] width 152 height 29
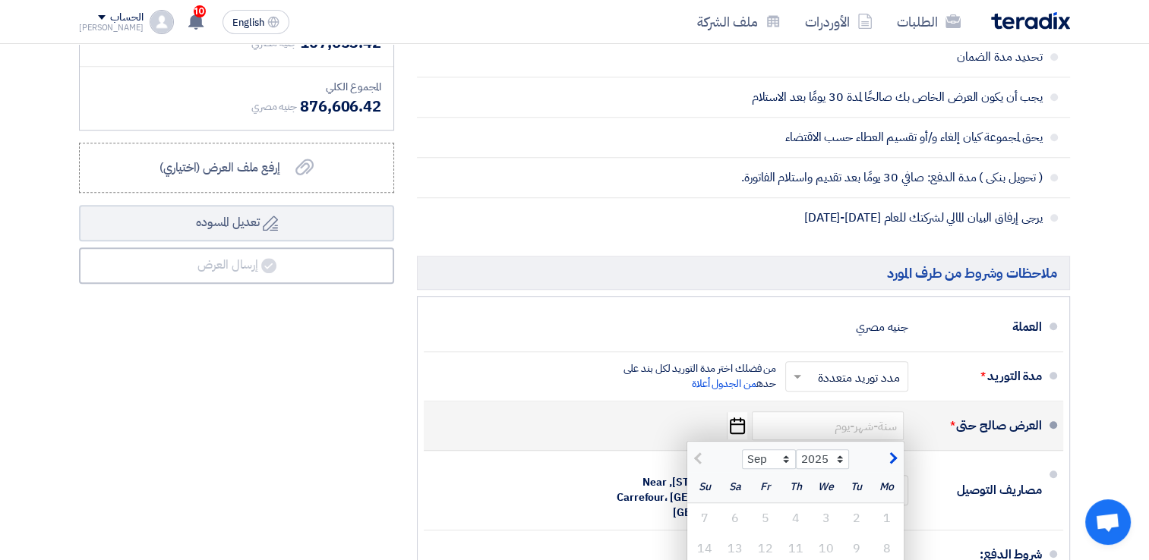
click at [894, 454] on span "button" at bounding box center [891, 458] width 8 height 17
select select "10"
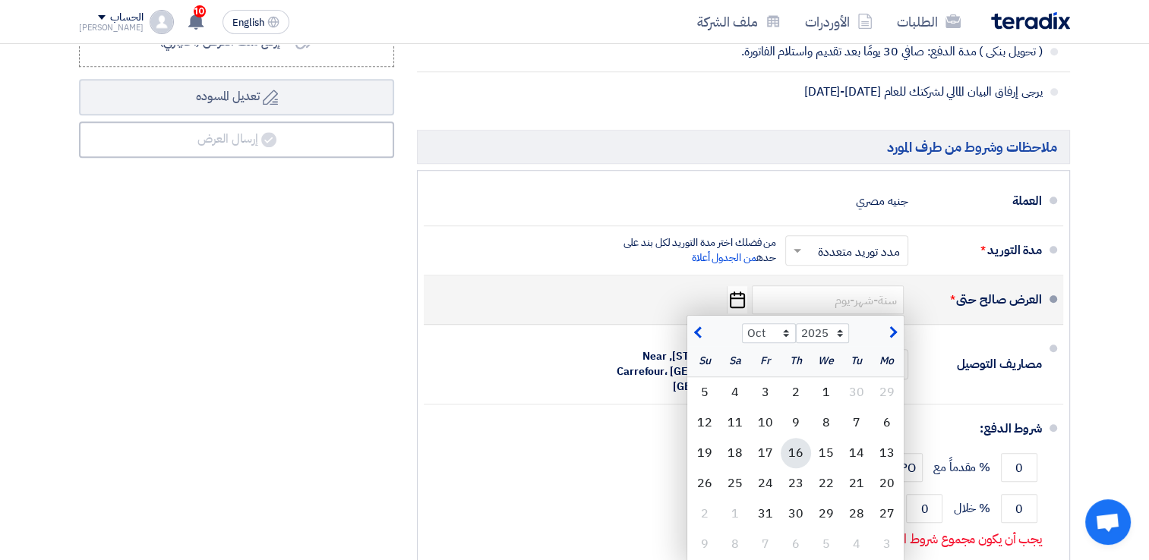
click at [793, 446] on div "16" at bounding box center [795, 453] width 30 height 30
type input "[DATE]"
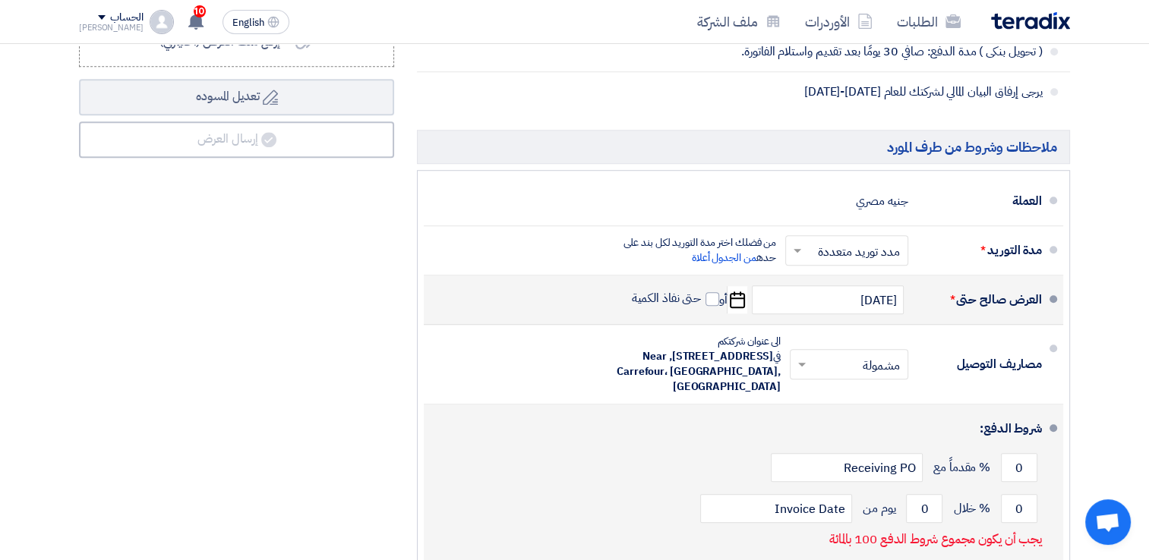
scroll to position [1193, 0]
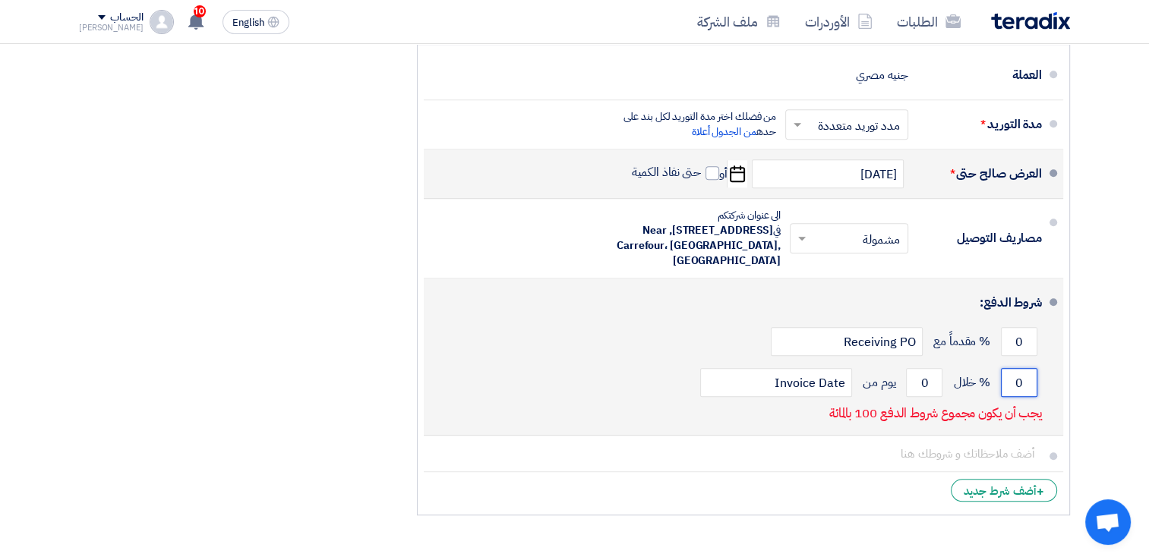
click at [1010, 378] on input "0" at bounding box center [1019, 382] width 36 height 29
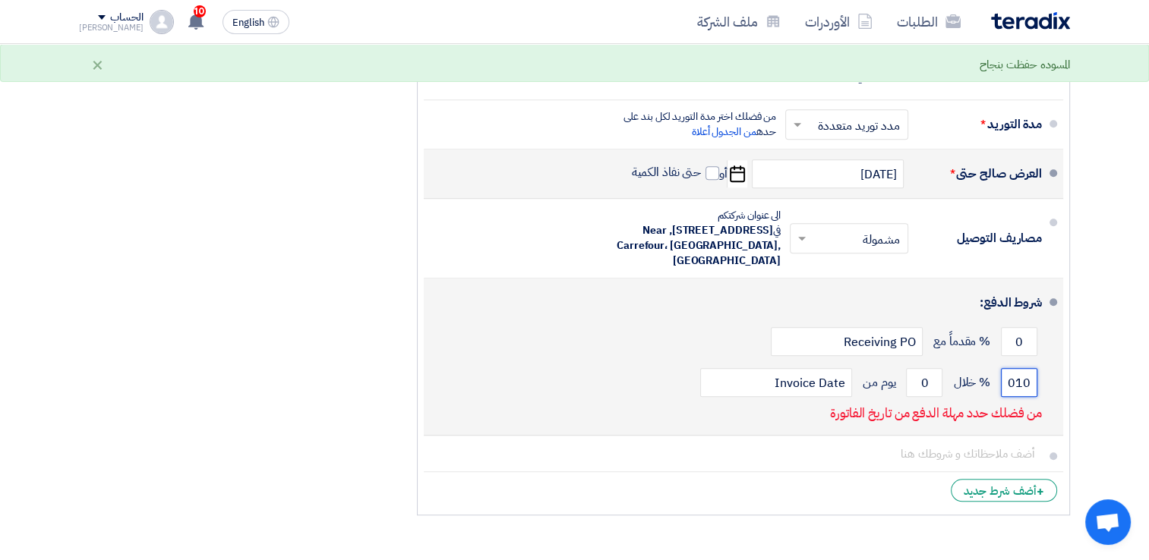
scroll to position [0, 0]
type input "0"
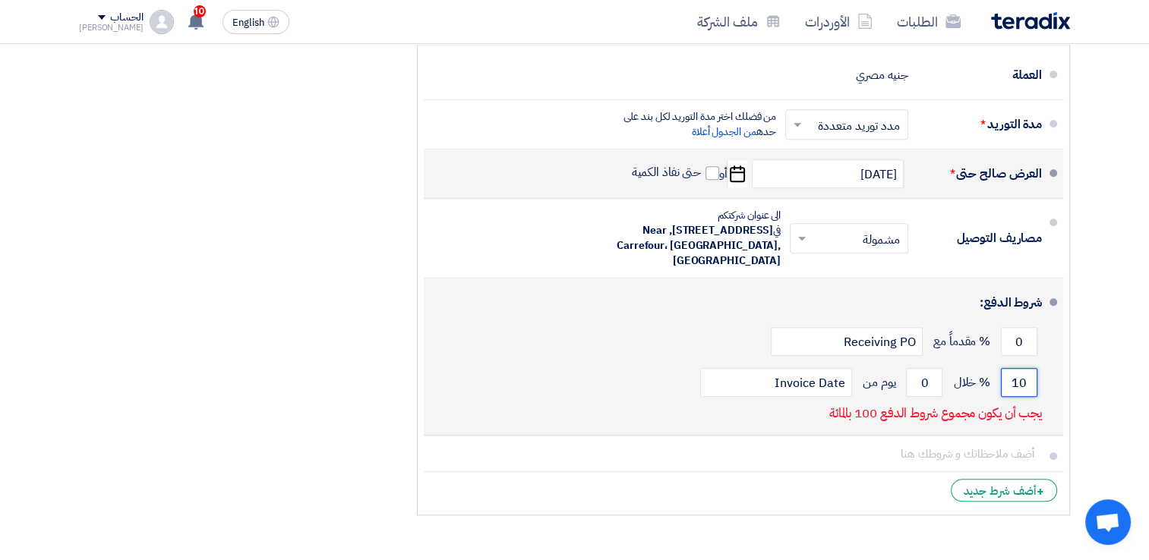
type input "1"
type input "3"
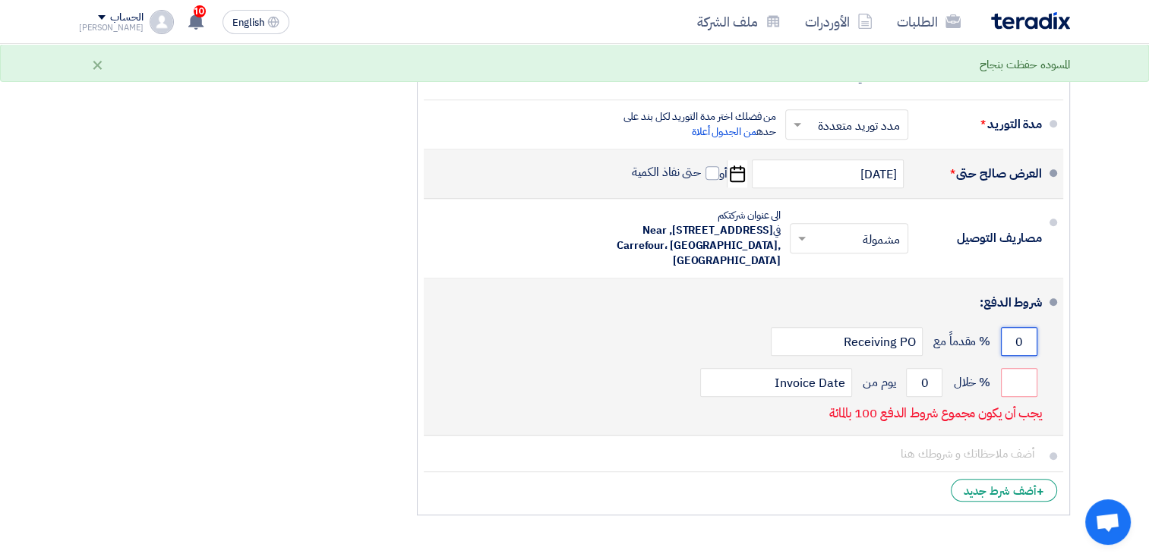
click at [1009, 336] on input "0" at bounding box center [1019, 341] width 36 height 29
type input "0"
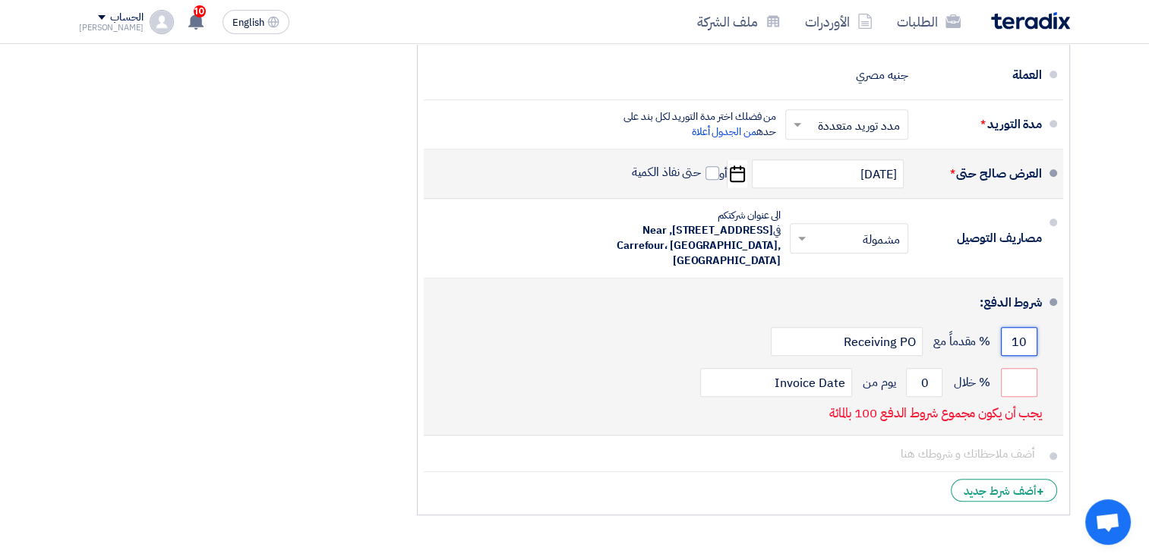
type input "1"
type input "0"
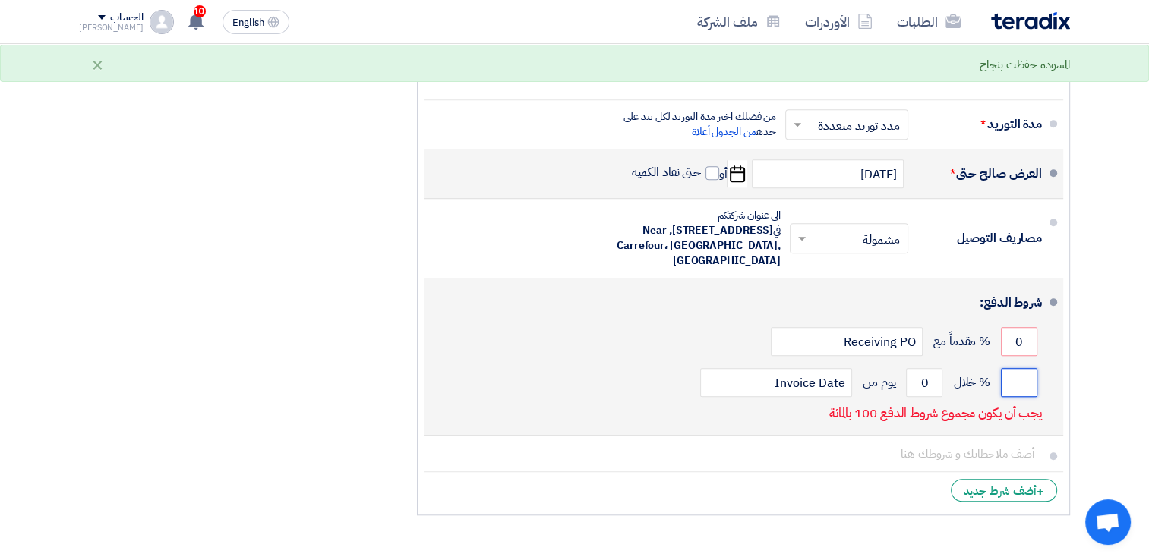
click at [1010, 374] on input "number" at bounding box center [1019, 382] width 36 height 29
type input "100"
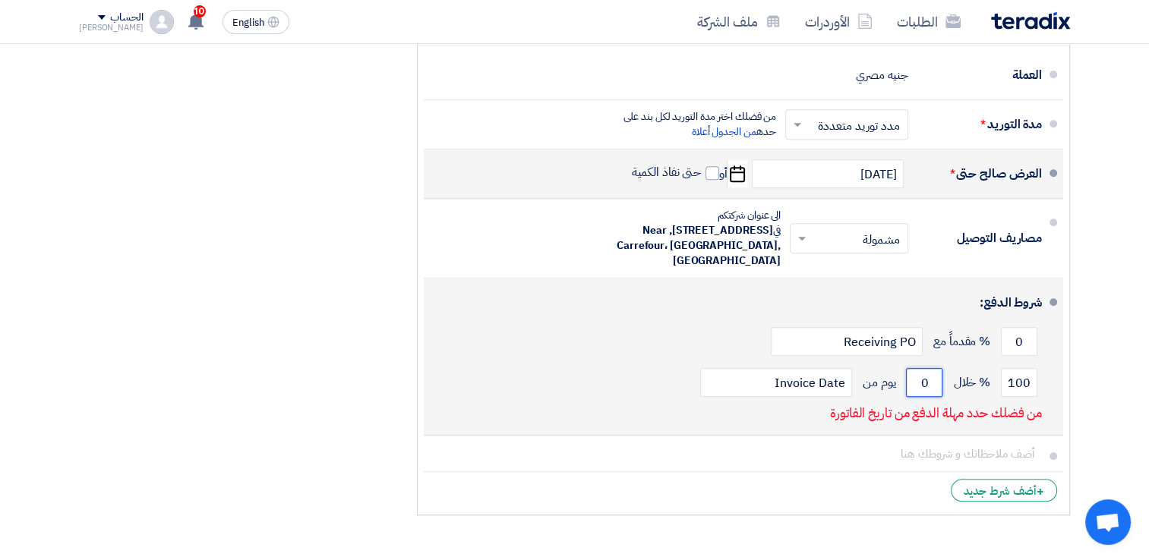
click at [909, 378] on input "0" at bounding box center [924, 382] width 36 height 29
click at [741, 378] on input "Invoice Date" at bounding box center [776, 382] width 152 height 29
click at [913, 379] on input "0" at bounding box center [924, 382] width 36 height 29
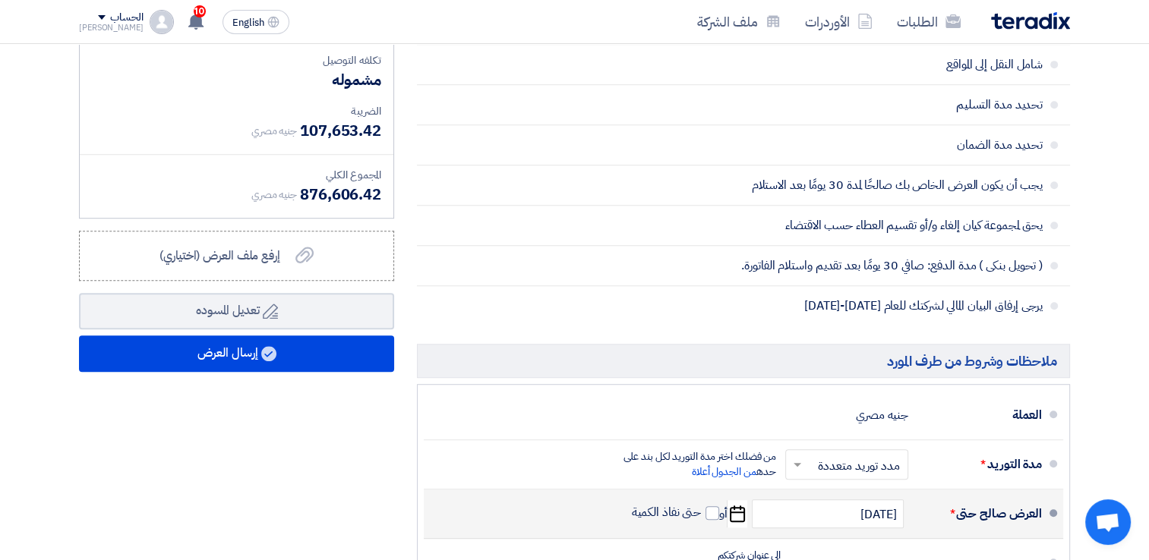
scroll to position [814, 0]
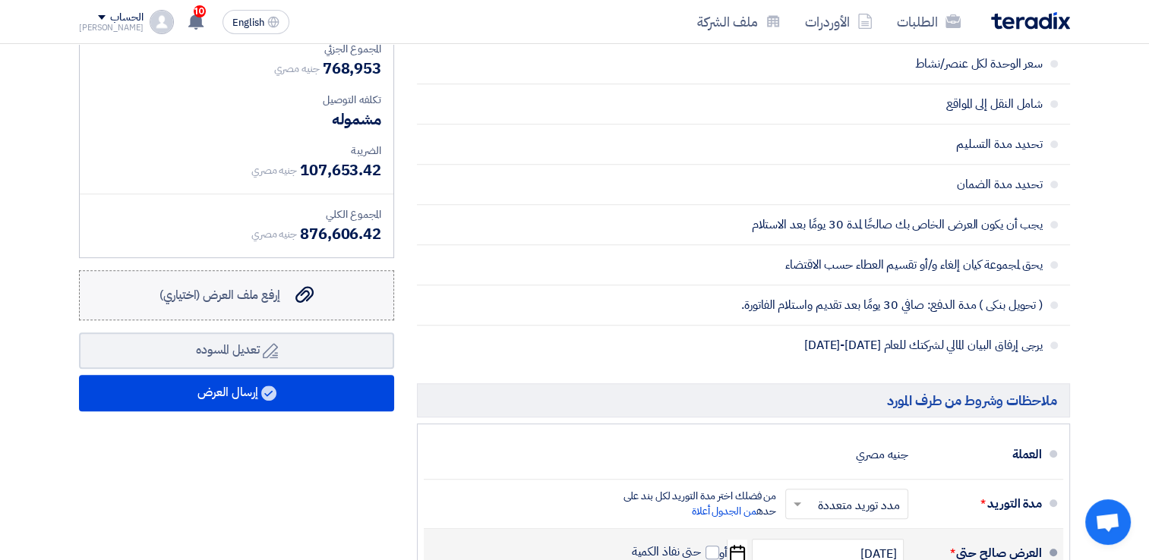
type input "7"
click at [282, 298] on div "إرفع ملف العرض (اختياري) إرفع ملف العرض (اختياري)" at bounding box center [236, 295] width 154 height 18
click at [0, 0] on input "إرفع ملف العرض (اختياري) إرفع ملف العرض (اختياري)" at bounding box center [0, 0] width 0 height 0
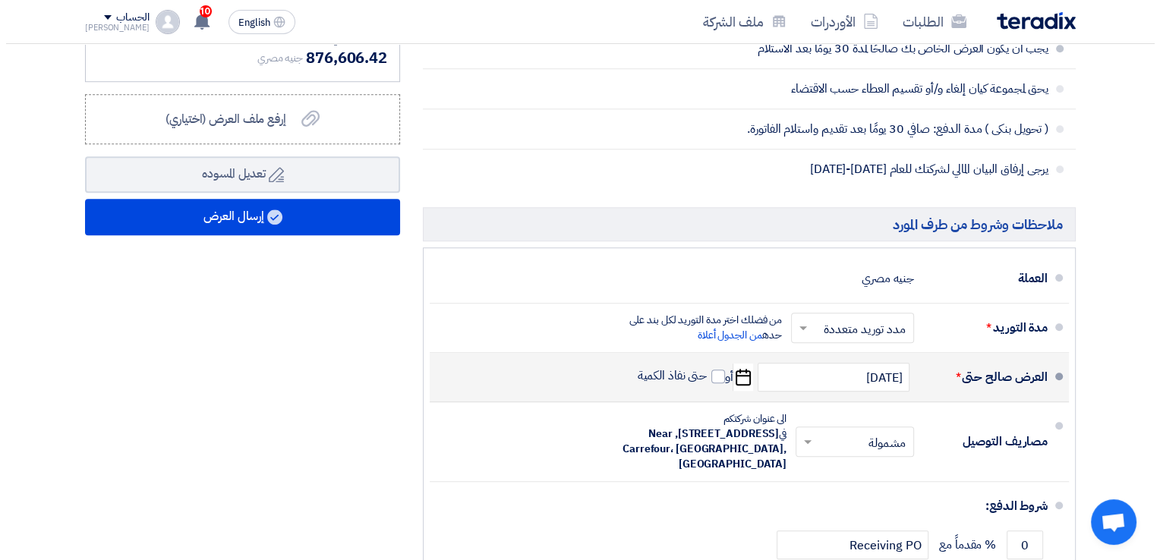
scroll to position [941, 0]
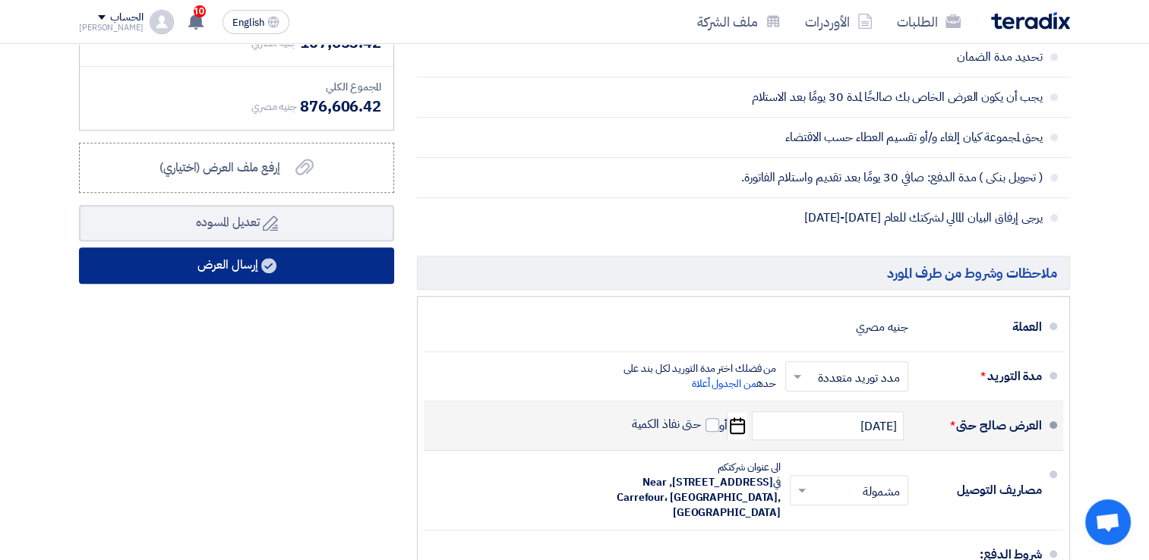
click at [191, 263] on button "إرسال العرض" at bounding box center [236, 265] width 315 height 36
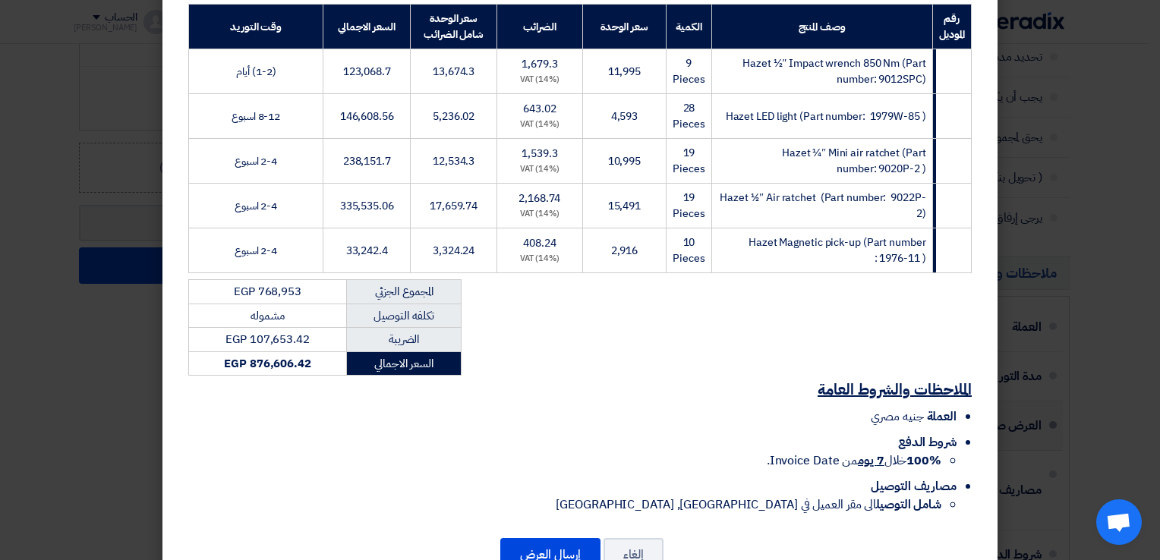
scroll to position [286, 0]
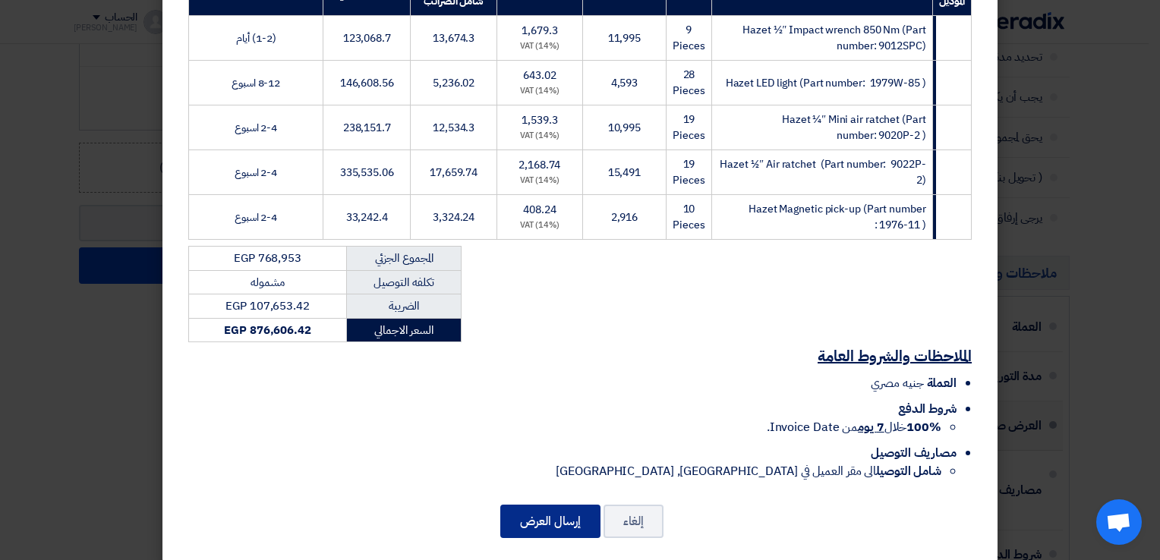
click at [546, 507] on button "إرسال العرض" at bounding box center [550, 521] width 100 height 33
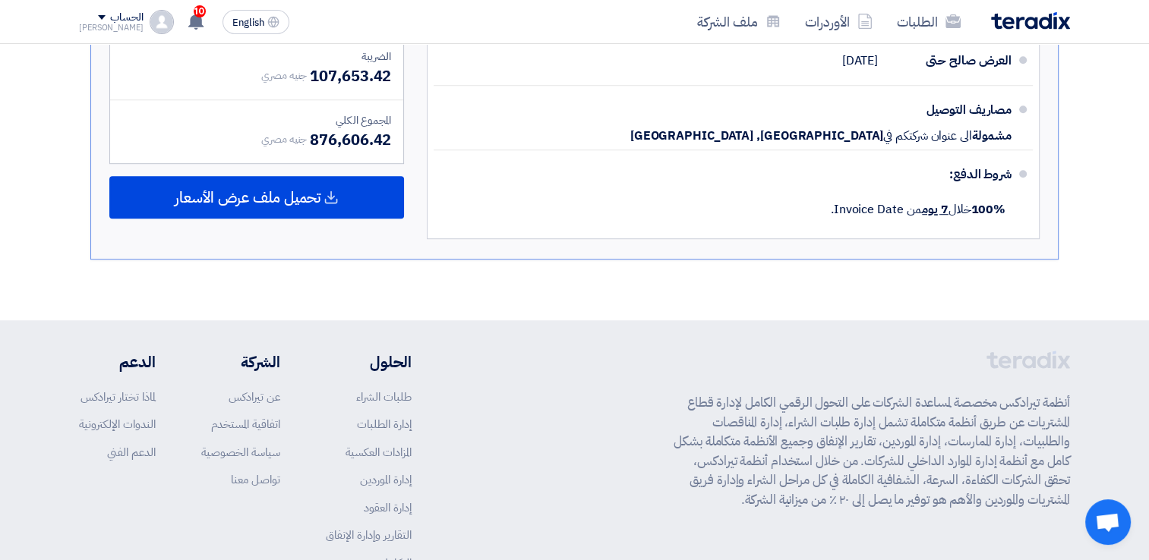
scroll to position [919, 0]
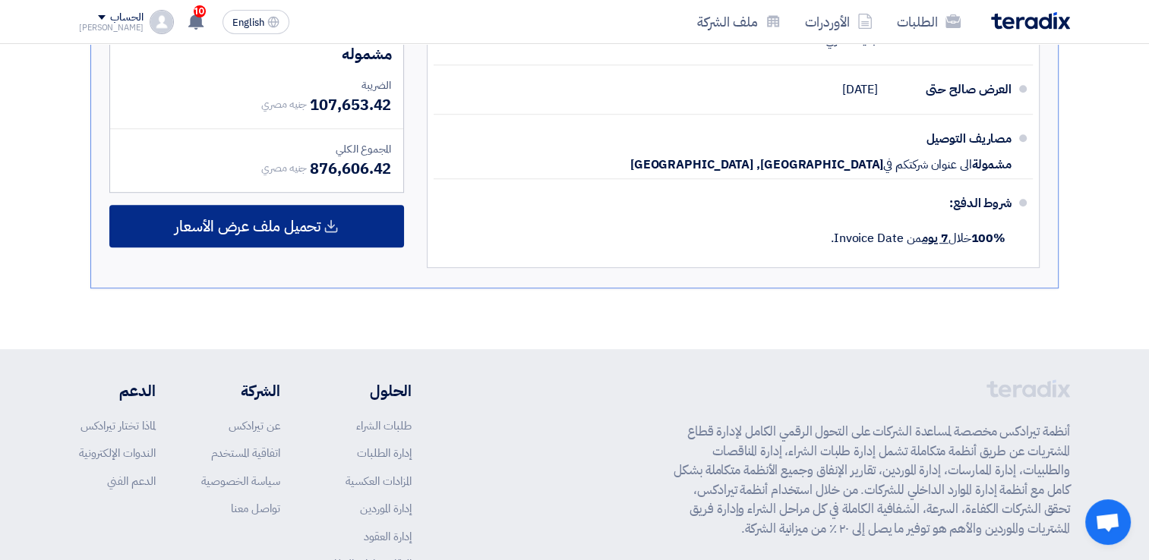
click at [238, 226] on span "تحميل ملف عرض الأسعار" at bounding box center [248, 226] width 146 height 14
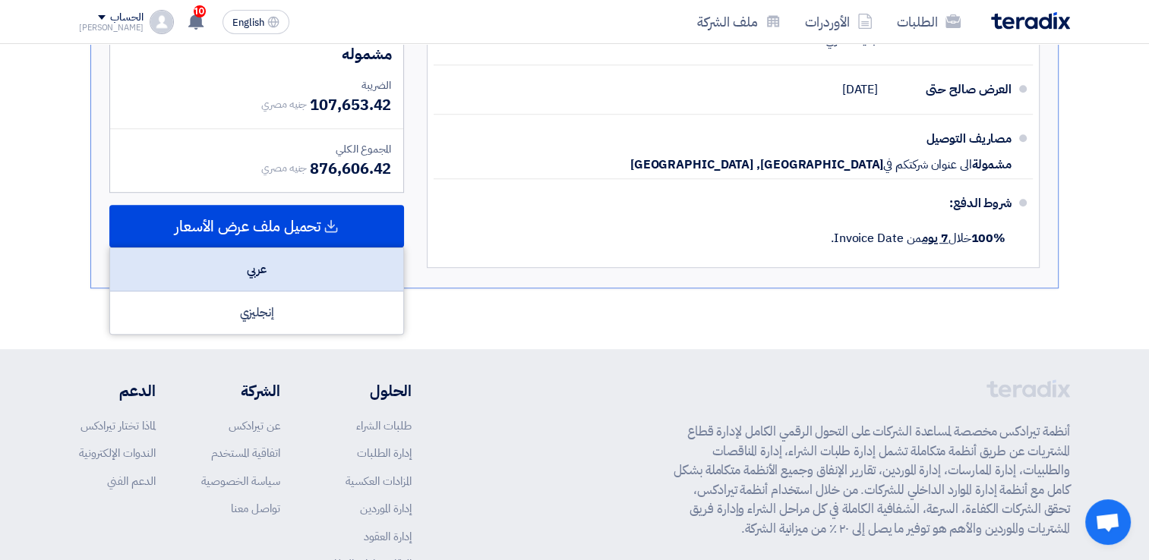
click at [264, 269] on div "عربي" at bounding box center [256, 269] width 293 height 43
click at [252, 258] on div "عربي" at bounding box center [256, 269] width 293 height 43
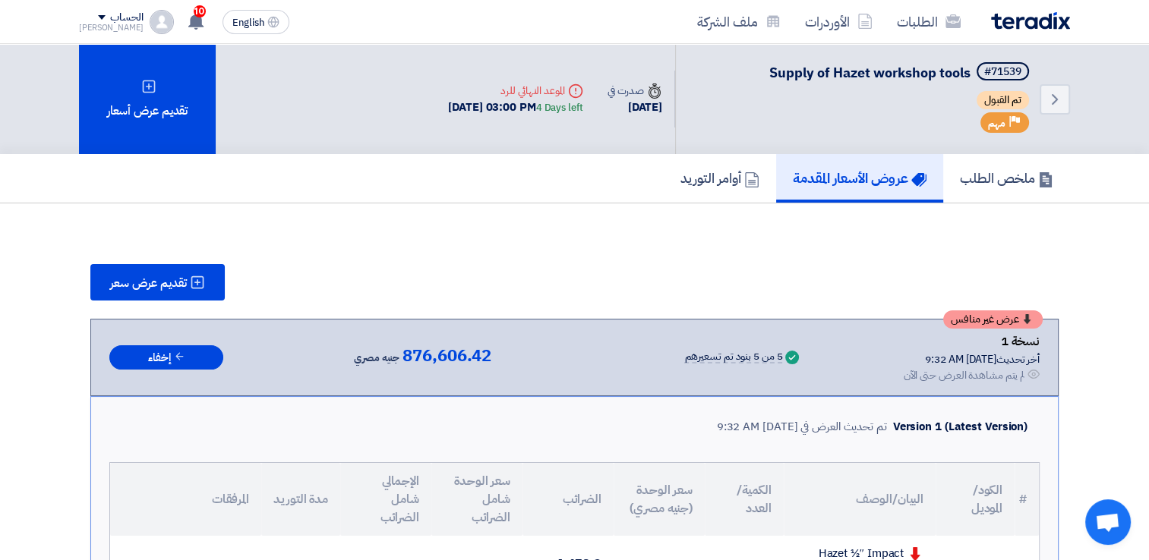
scroll to position [0, 0]
click at [123, 289] on span "تقديم عرض سعر" at bounding box center [148, 283] width 77 height 12
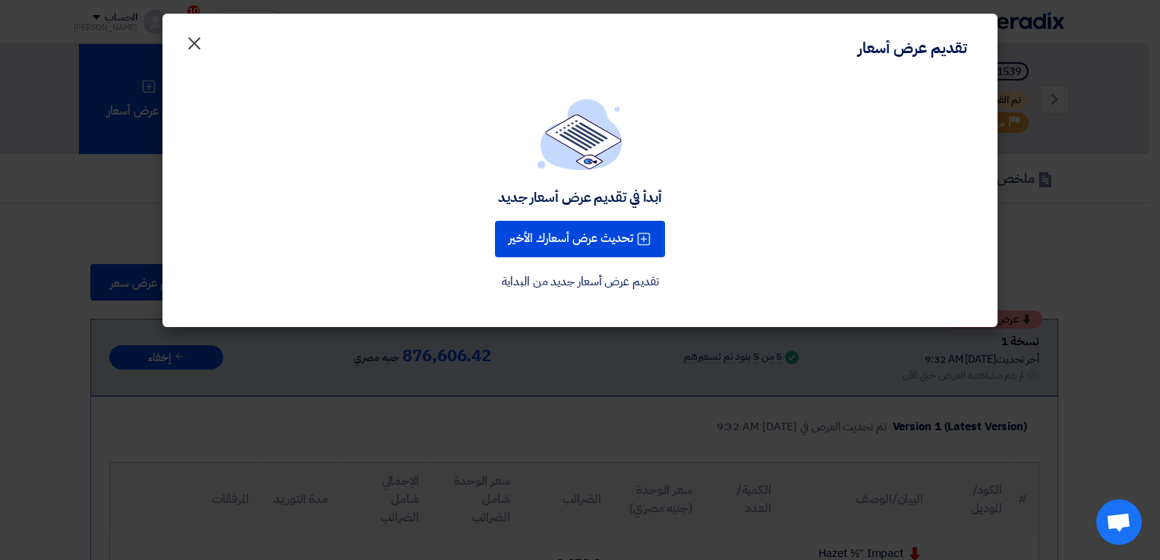
click at [193, 44] on span "×" at bounding box center [194, 43] width 18 height 46
